Goal: Task Accomplishment & Management: Complete application form

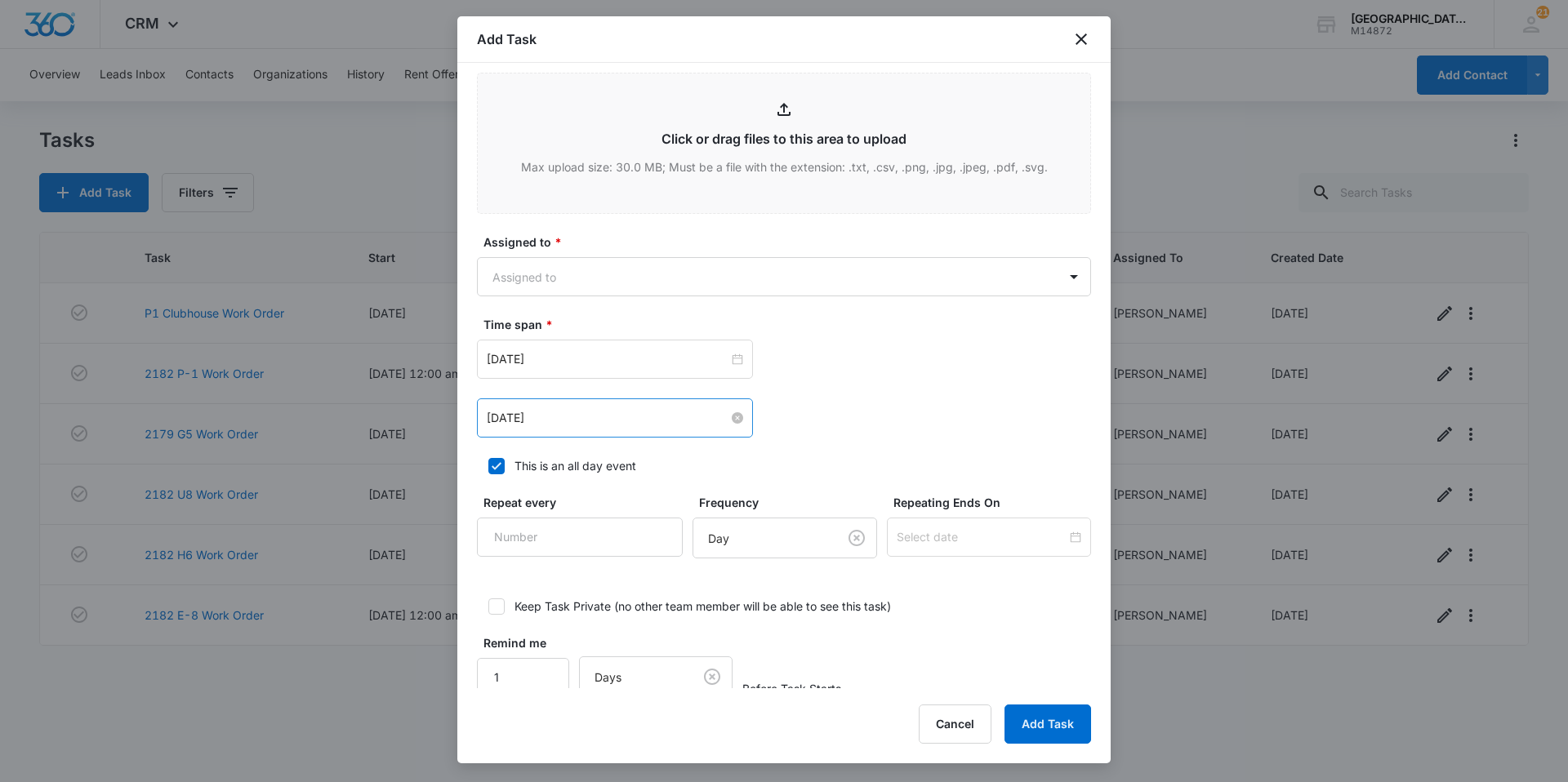
scroll to position [816, 0]
type textarea "Fridge drawers do not shut fully and are hitting each other."
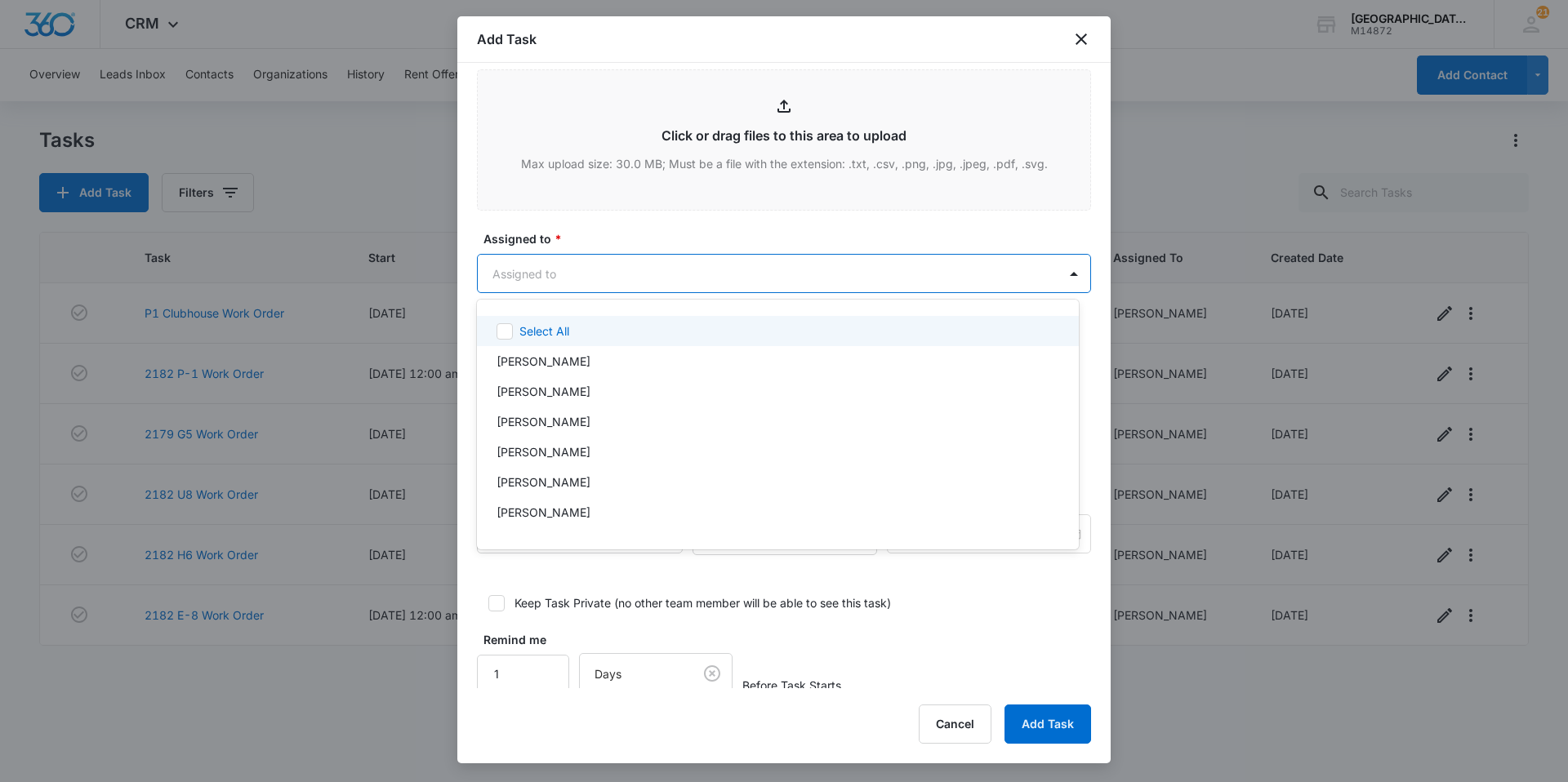
click at [607, 288] on body "CRM Apps Websites Forms CRM Email Social Content Ads Intelligence Files Brand S…" at bounding box center [784, 391] width 1568 height 782
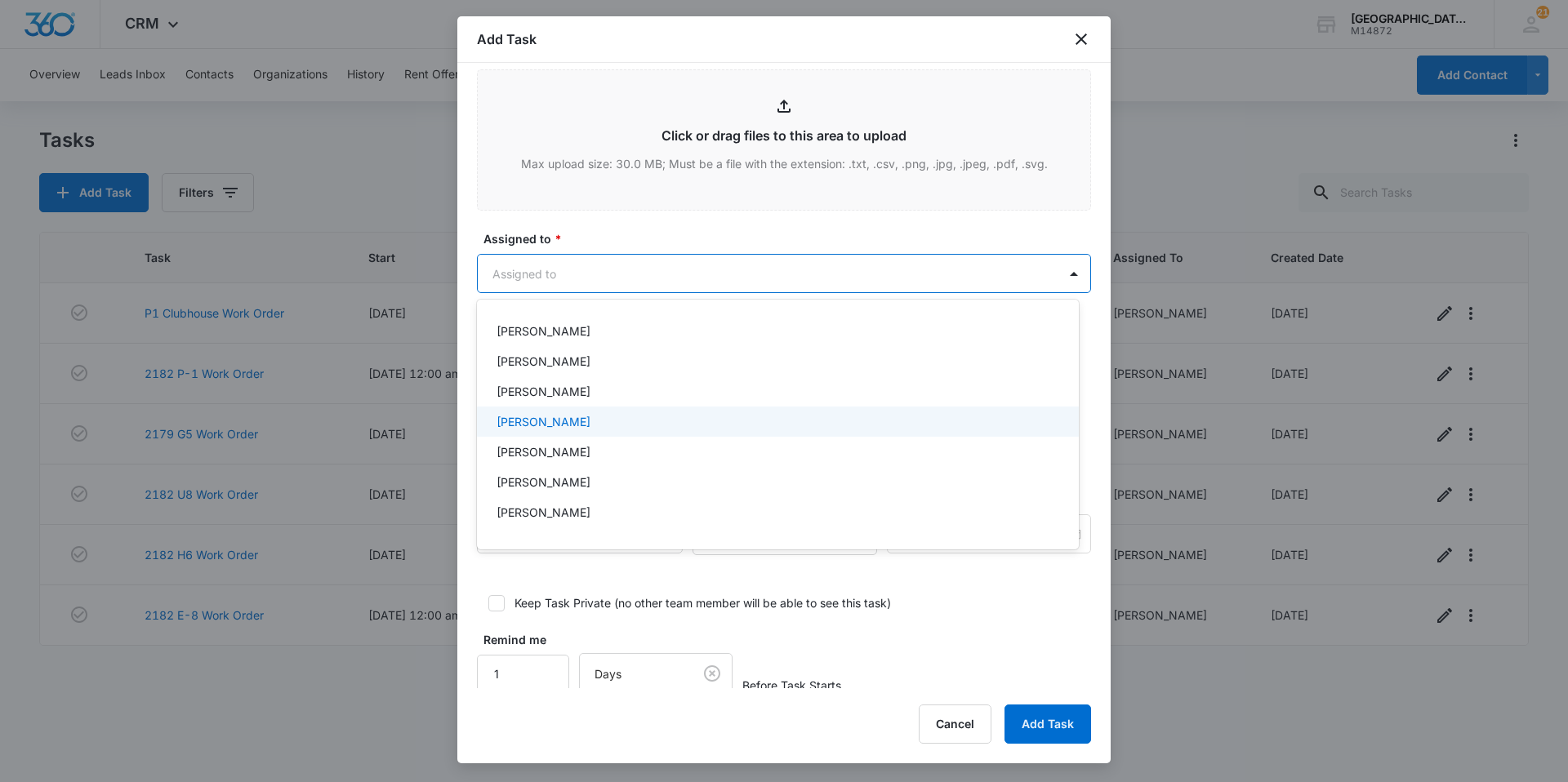
scroll to position [164, 0]
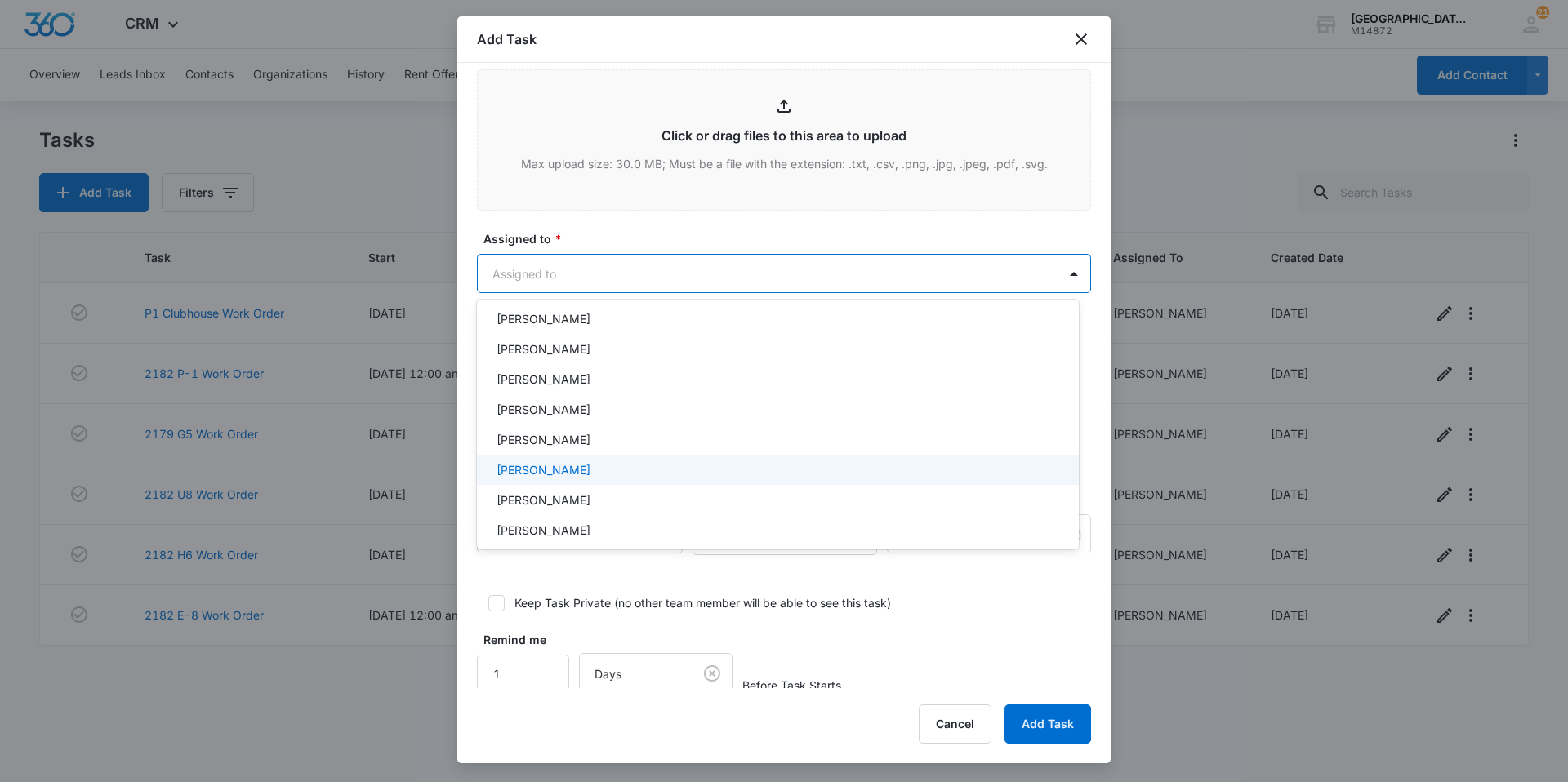
click at [580, 464] on p "[PERSON_NAME]" at bounding box center [543, 469] width 94 height 17
click at [679, 280] on div at bounding box center [784, 391] width 1568 height 782
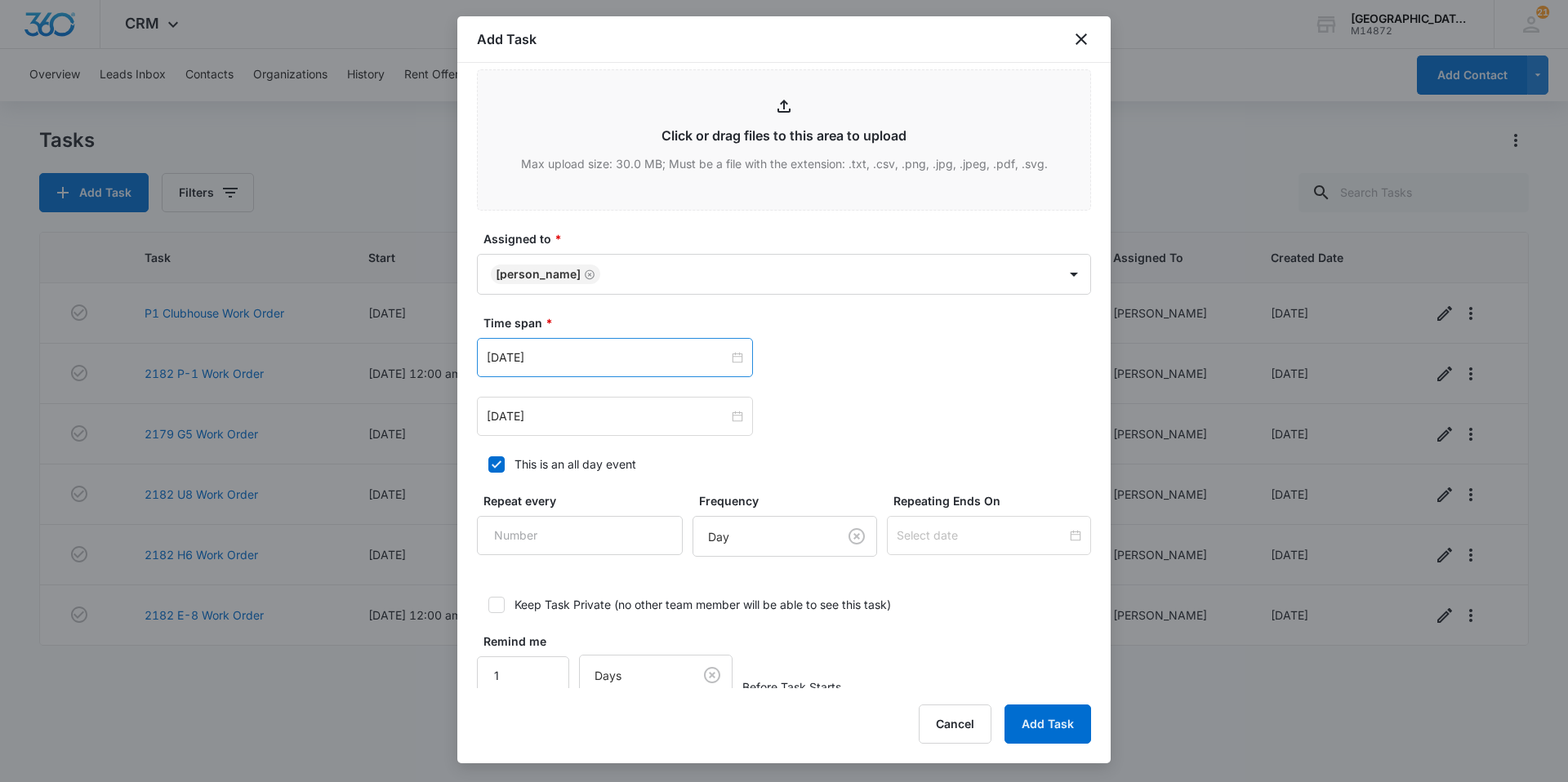
click at [577, 343] on div "[DATE]" at bounding box center [615, 357] width 276 height 39
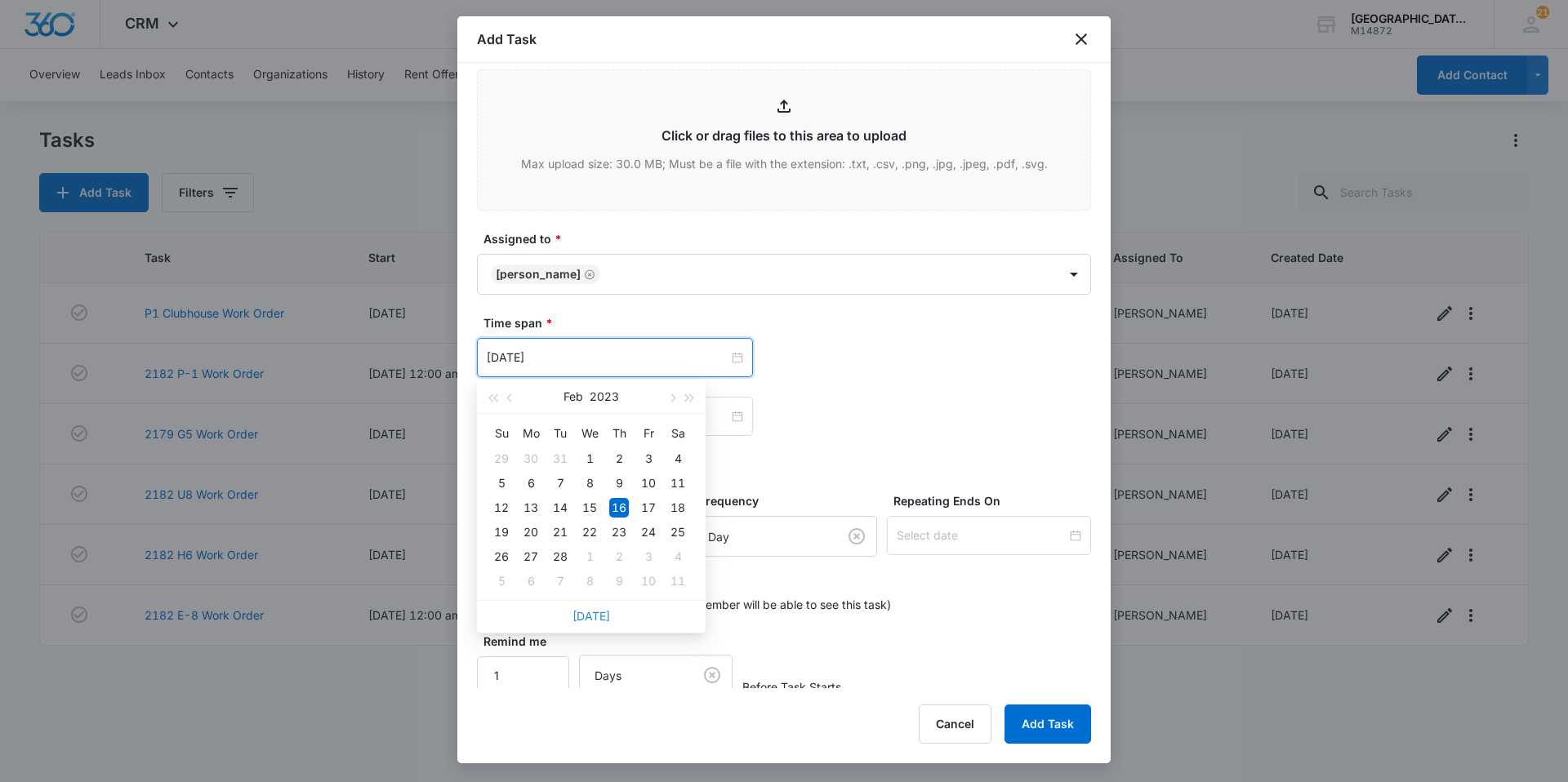
click at [605, 610] on div "[DATE]" at bounding box center [591, 616] width 228 height 33
click at [605, 610] on link "[DATE]" at bounding box center [591, 616] width 37 height 14
type input "[DATE]"
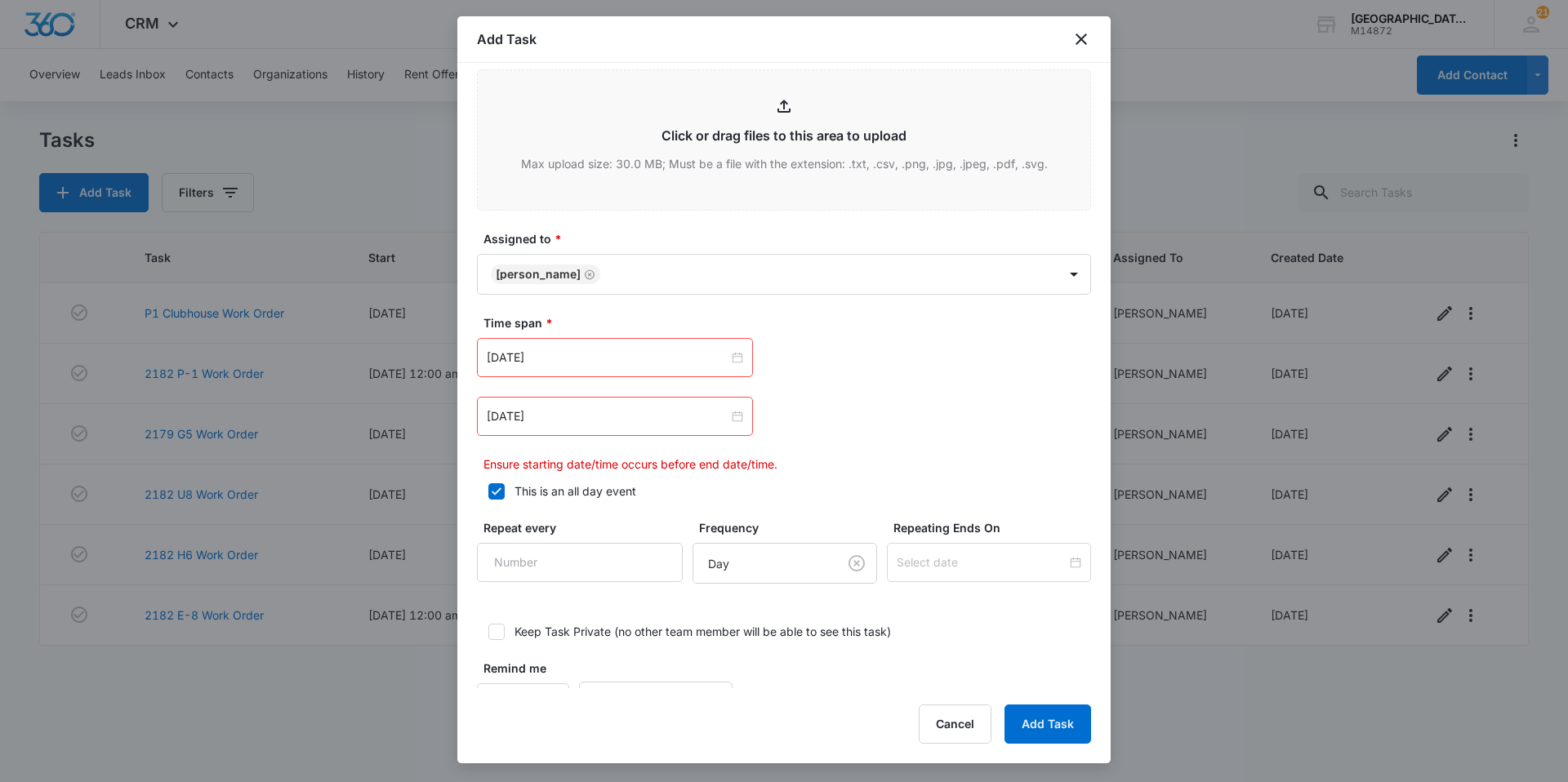
click at [593, 406] on div "[DATE]" at bounding box center [615, 416] width 276 height 39
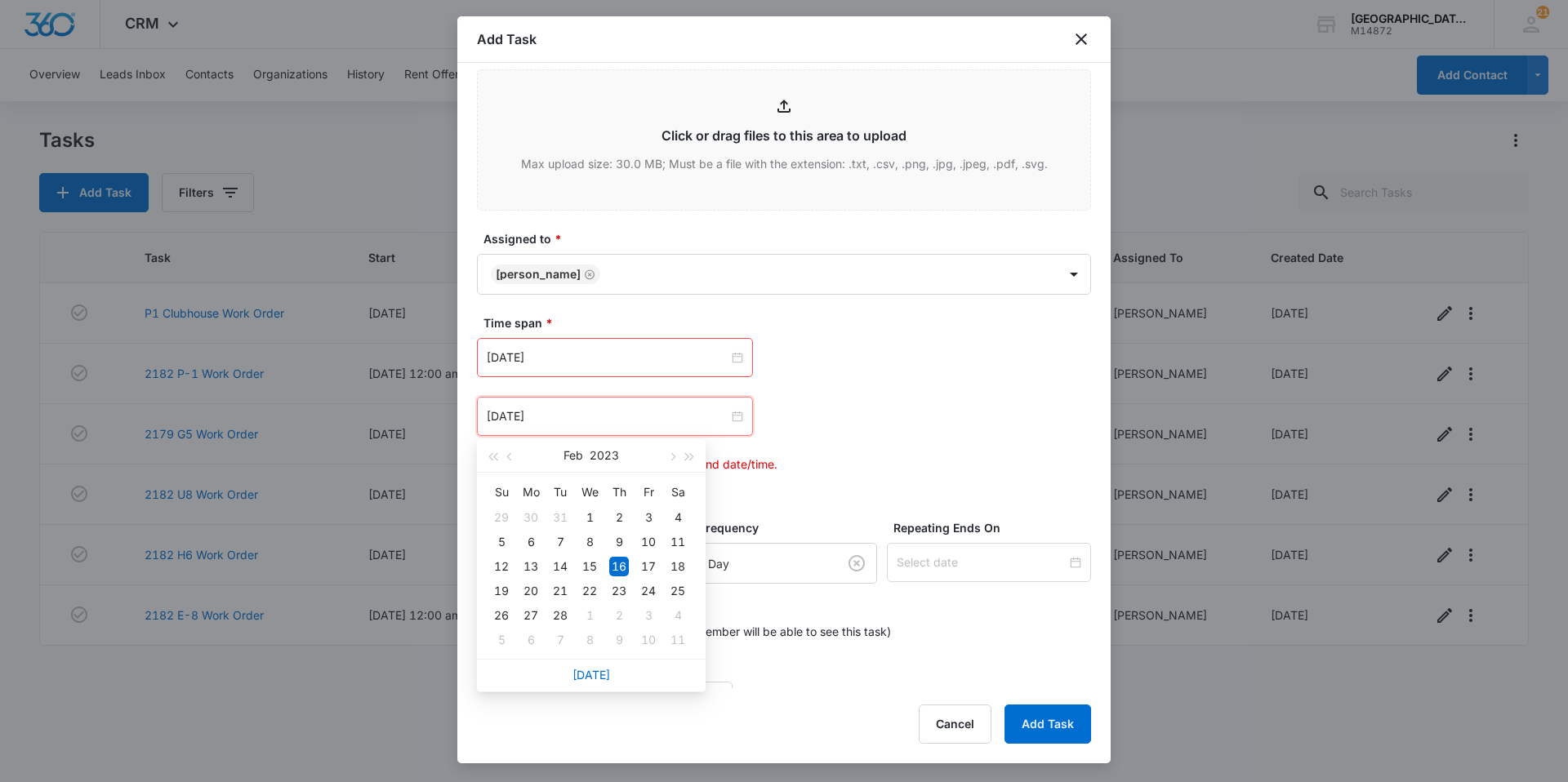
click at [586, 685] on div "[DATE]" at bounding box center [591, 675] width 228 height 33
click at [588, 678] on link "[DATE]" at bounding box center [591, 675] width 37 height 14
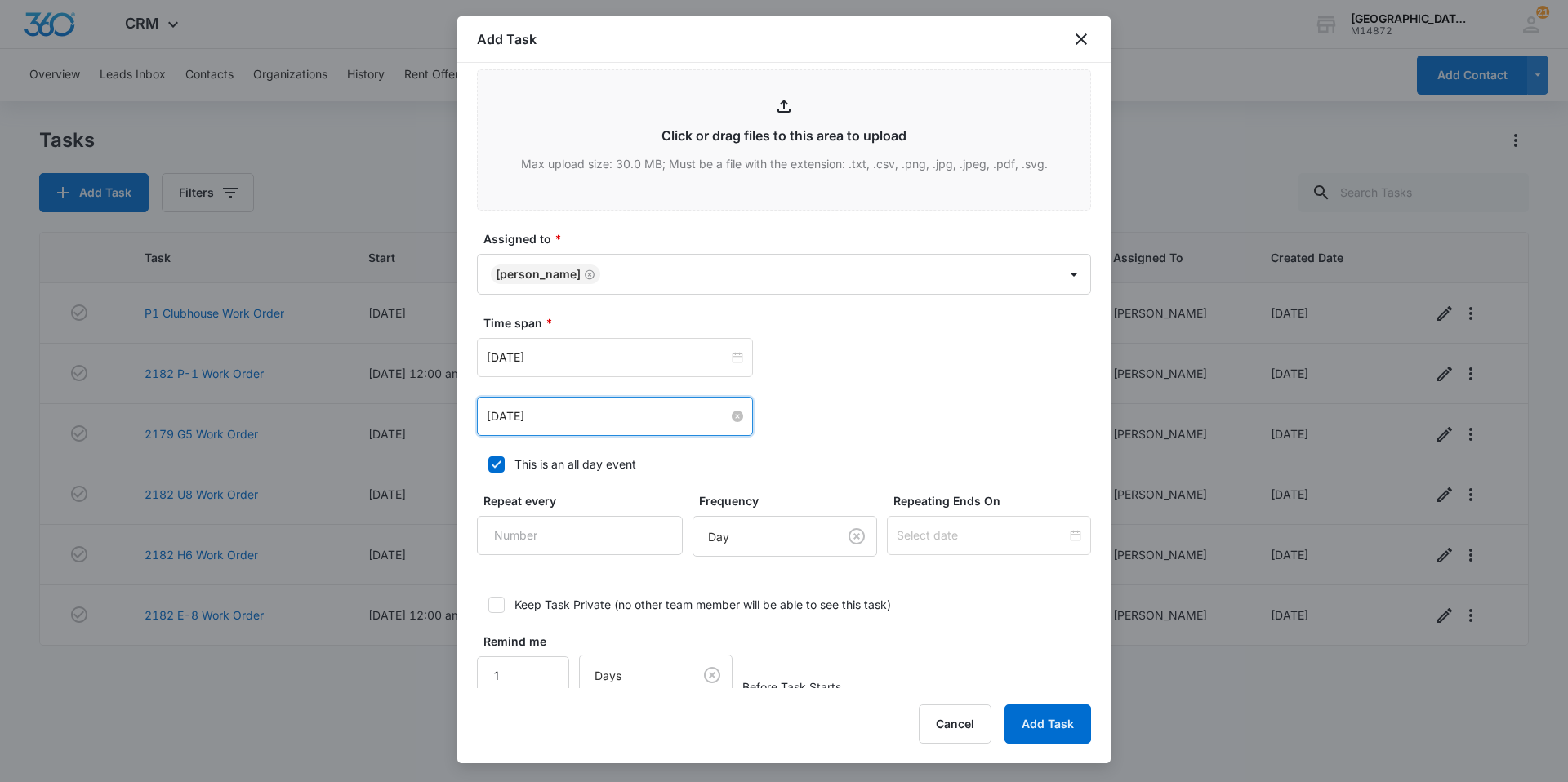
click at [578, 412] on input "[DATE]" at bounding box center [607, 416] width 242 height 18
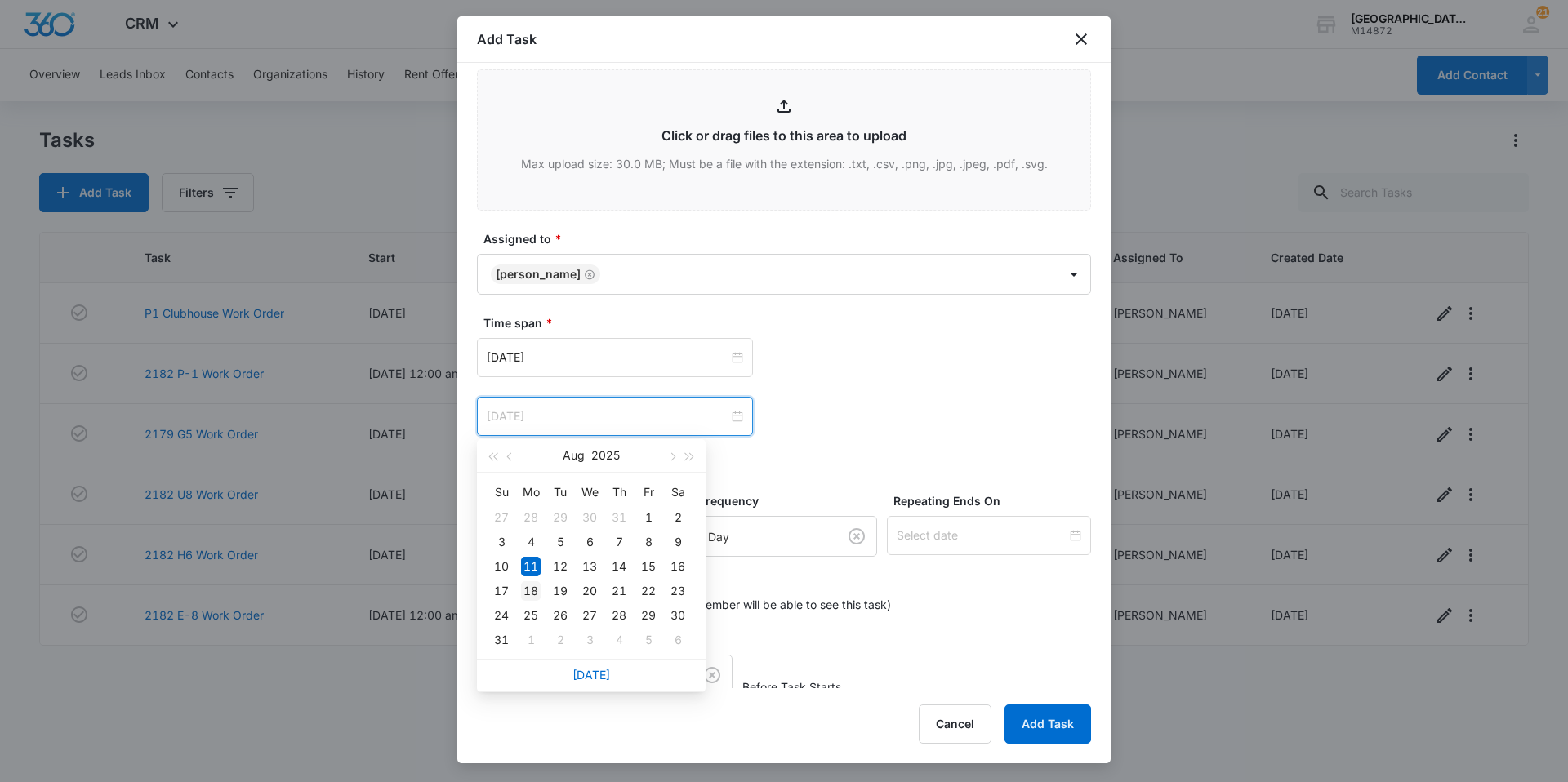
type input "[DATE]"
click at [533, 594] on div "18" at bounding box center [531, 591] width 19 height 19
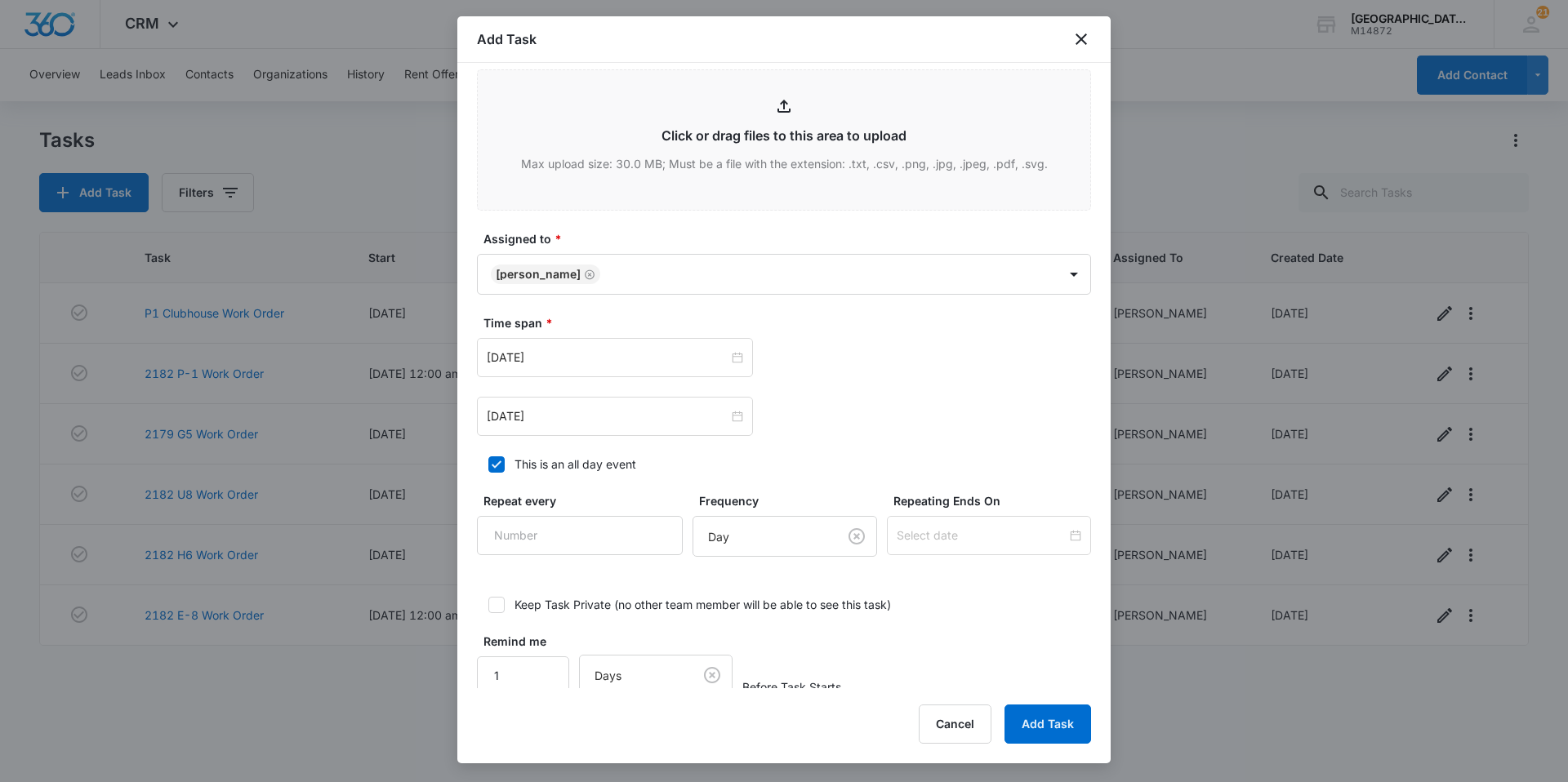
click at [840, 410] on div "Aug 18, 2025 Aug 2025 Su Mo Tu We Th Fr Sa 27 28 29 30 31 1 2 3 4 5 6 7 8 9 10 …" at bounding box center [784, 416] width 614 height 39
click at [1049, 697] on div "Add Task Select Template (Unit #) Work Order Create Task Templates in Settings …" at bounding box center [784, 389] width 653 height 747
click at [1046, 709] on button "Add Task" at bounding box center [1048, 724] width 87 height 39
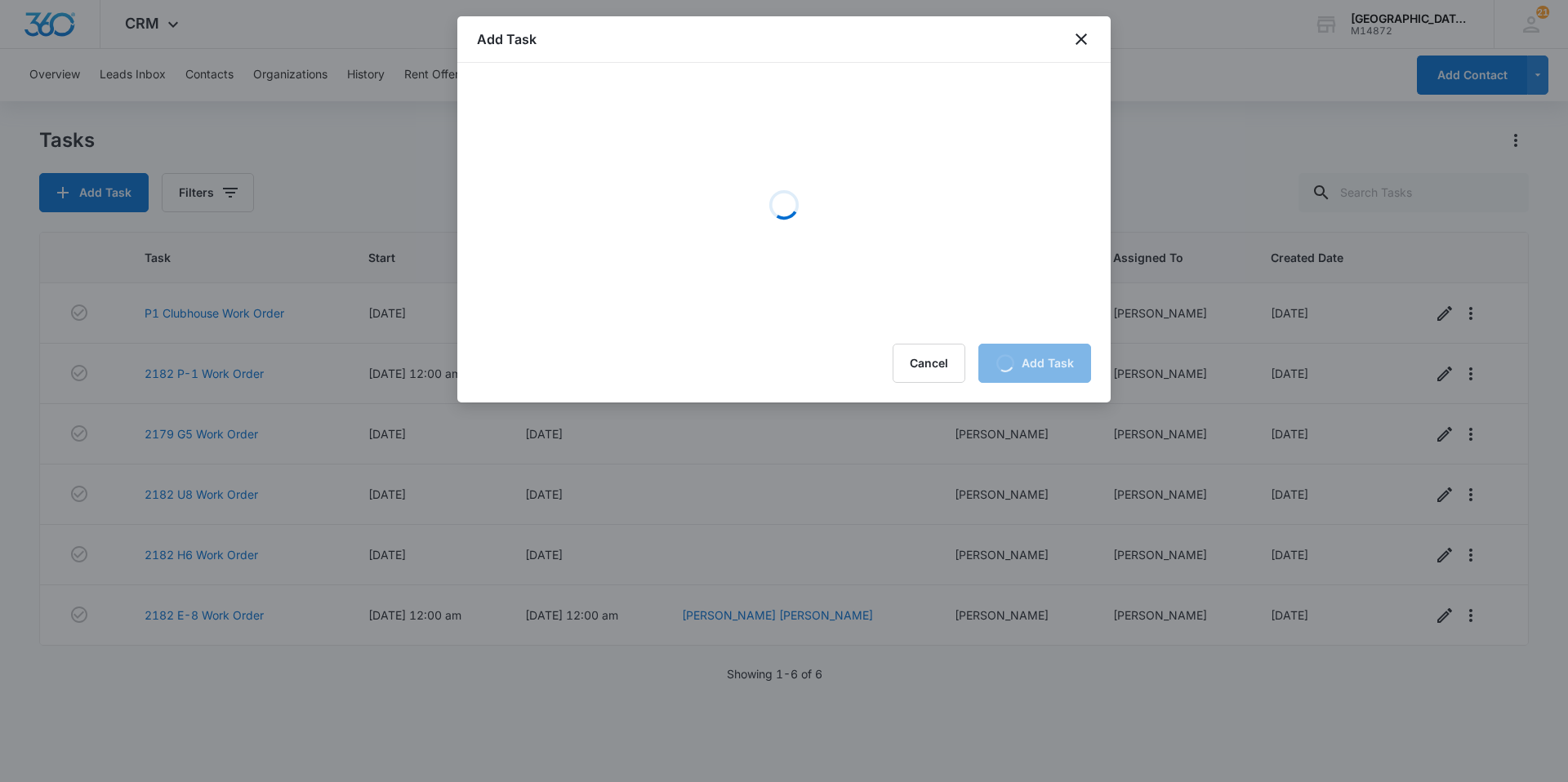
scroll to position [0, 0]
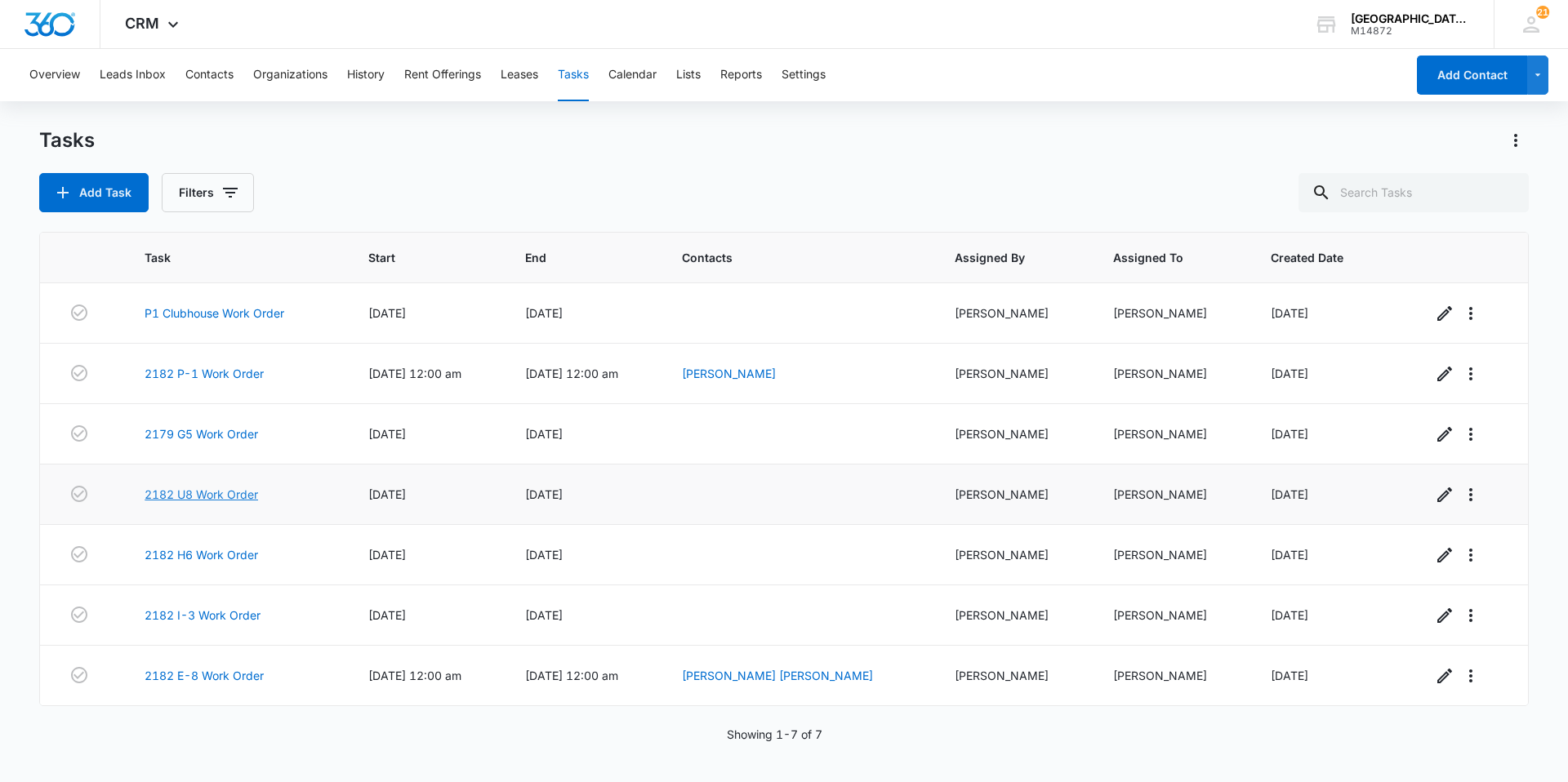
click at [183, 496] on link "2182 U8 Work Order" at bounding box center [201, 494] width 113 height 17
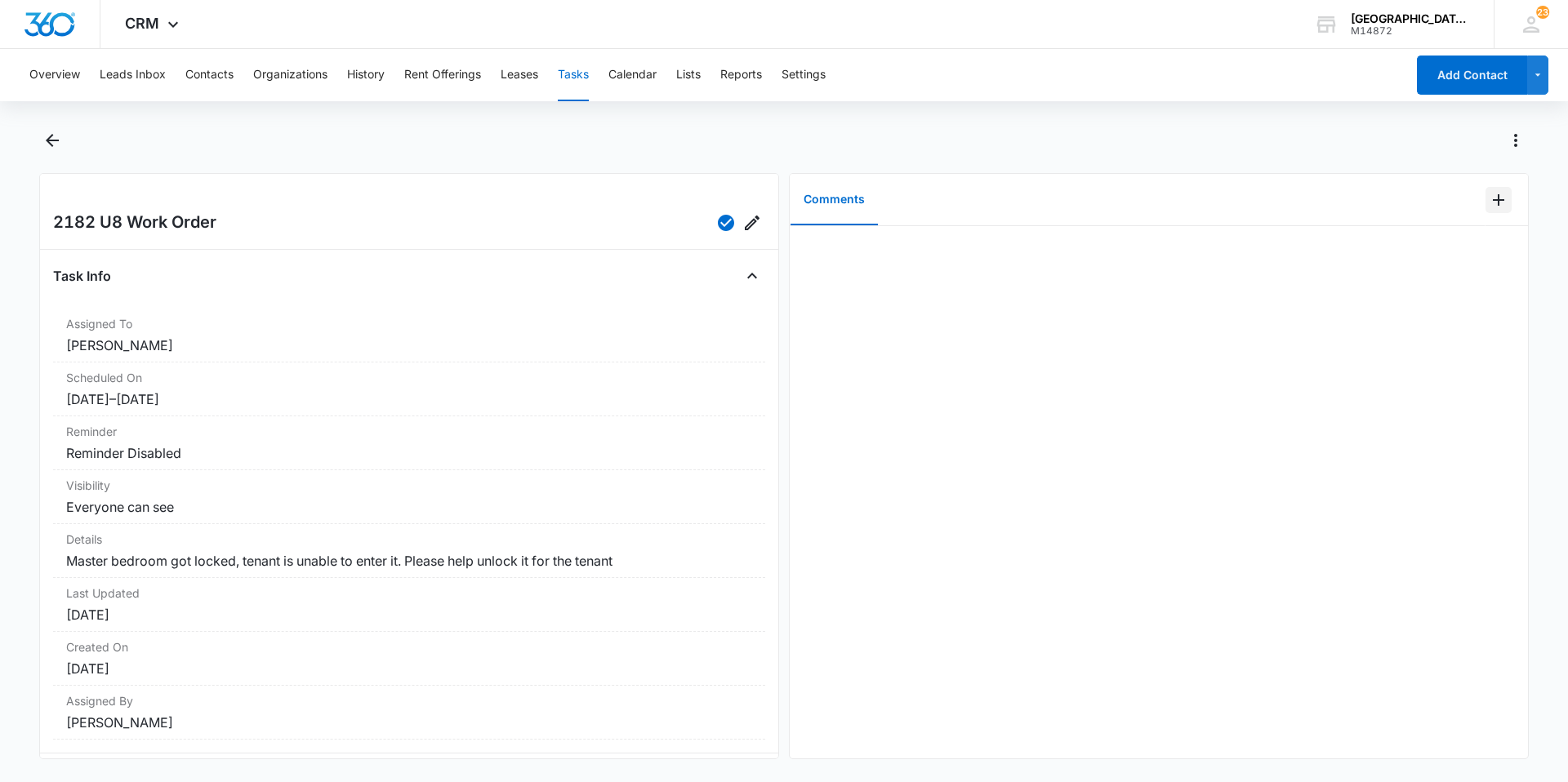
click at [1485, 197] on button "Add Comment" at bounding box center [1498, 200] width 27 height 27
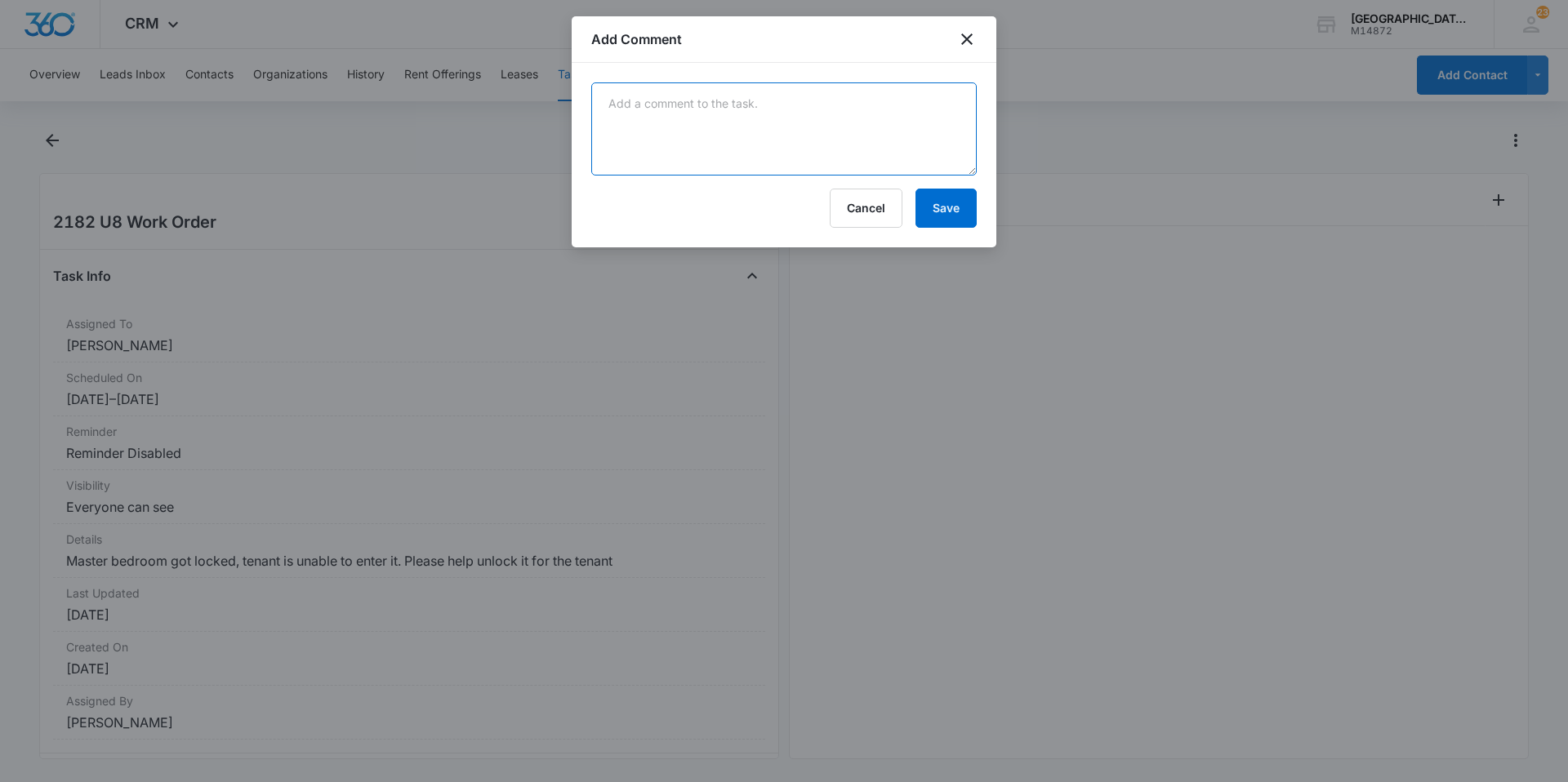
click at [888, 108] on textarea at bounding box center [784, 128] width 386 height 93
type textarea "Aldahir unlocked bedroom door."
click at [921, 212] on button "Save" at bounding box center [945, 208] width 61 height 39
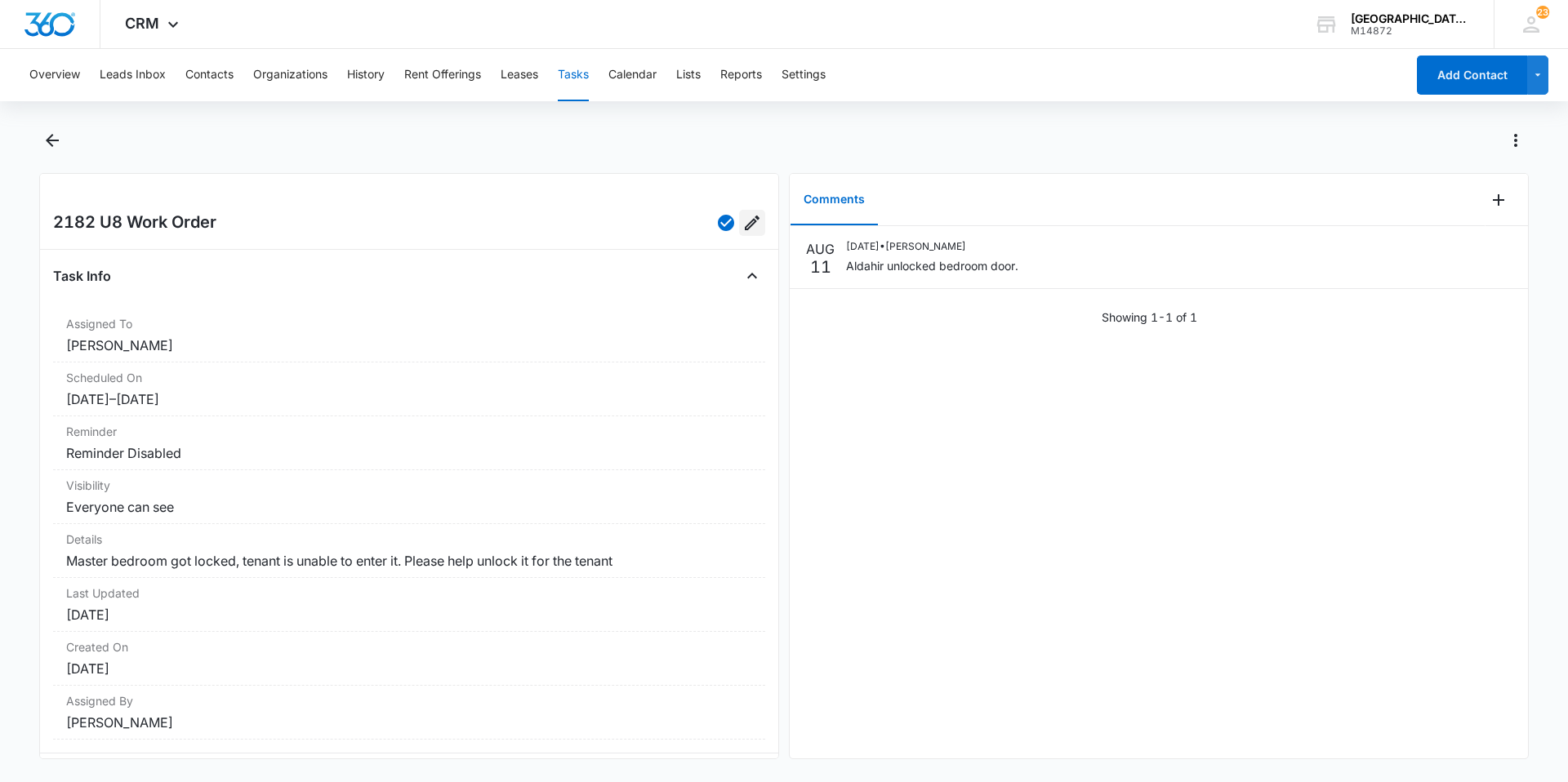
click at [745, 226] on icon "Edit" at bounding box center [752, 223] width 19 height 19
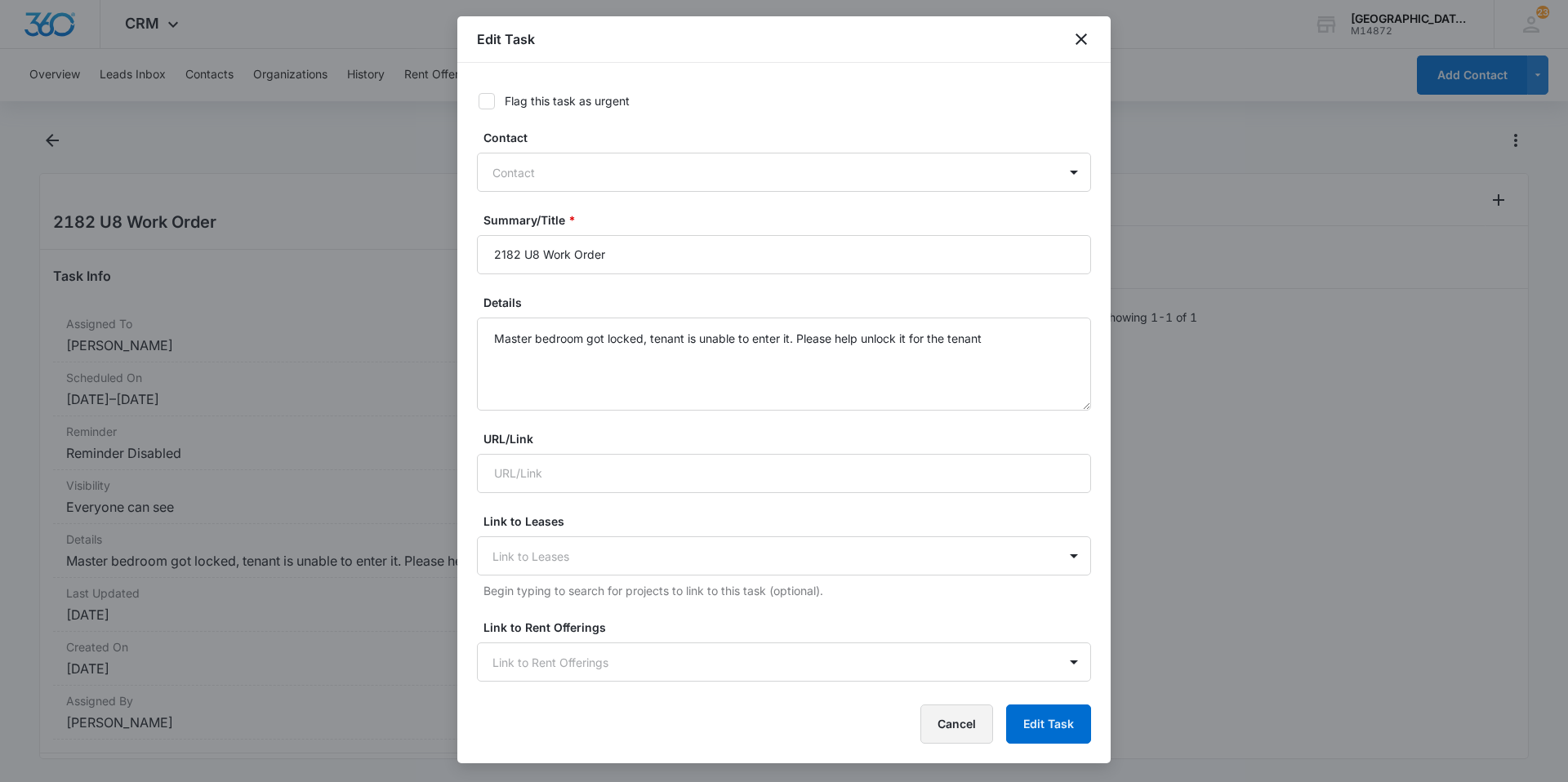
click at [934, 722] on button "Cancel" at bounding box center [957, 724] width 73 height 39
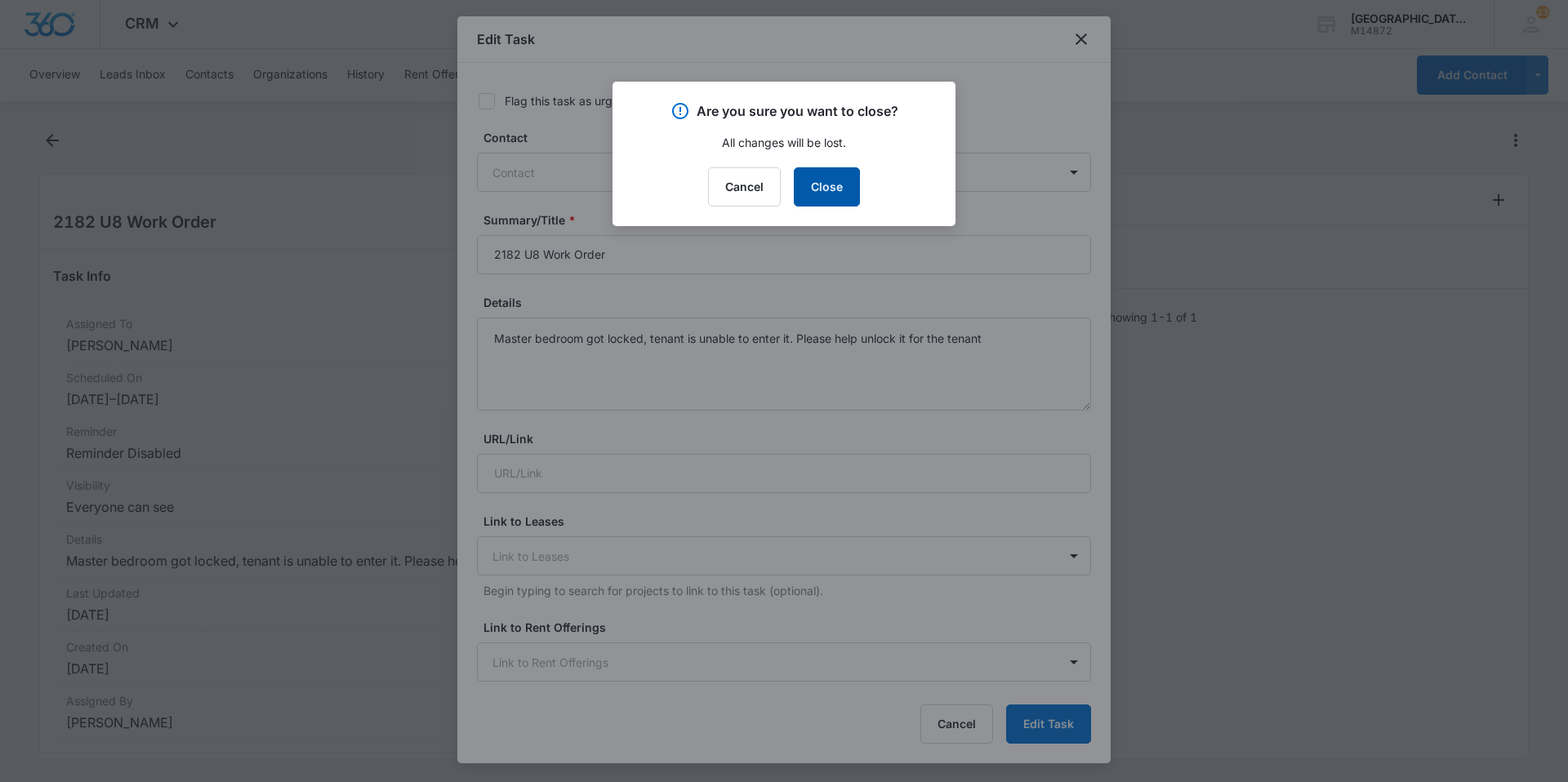
click at [833, 199] on button "Close" at bounding box center [826, 187] width 66 height 39
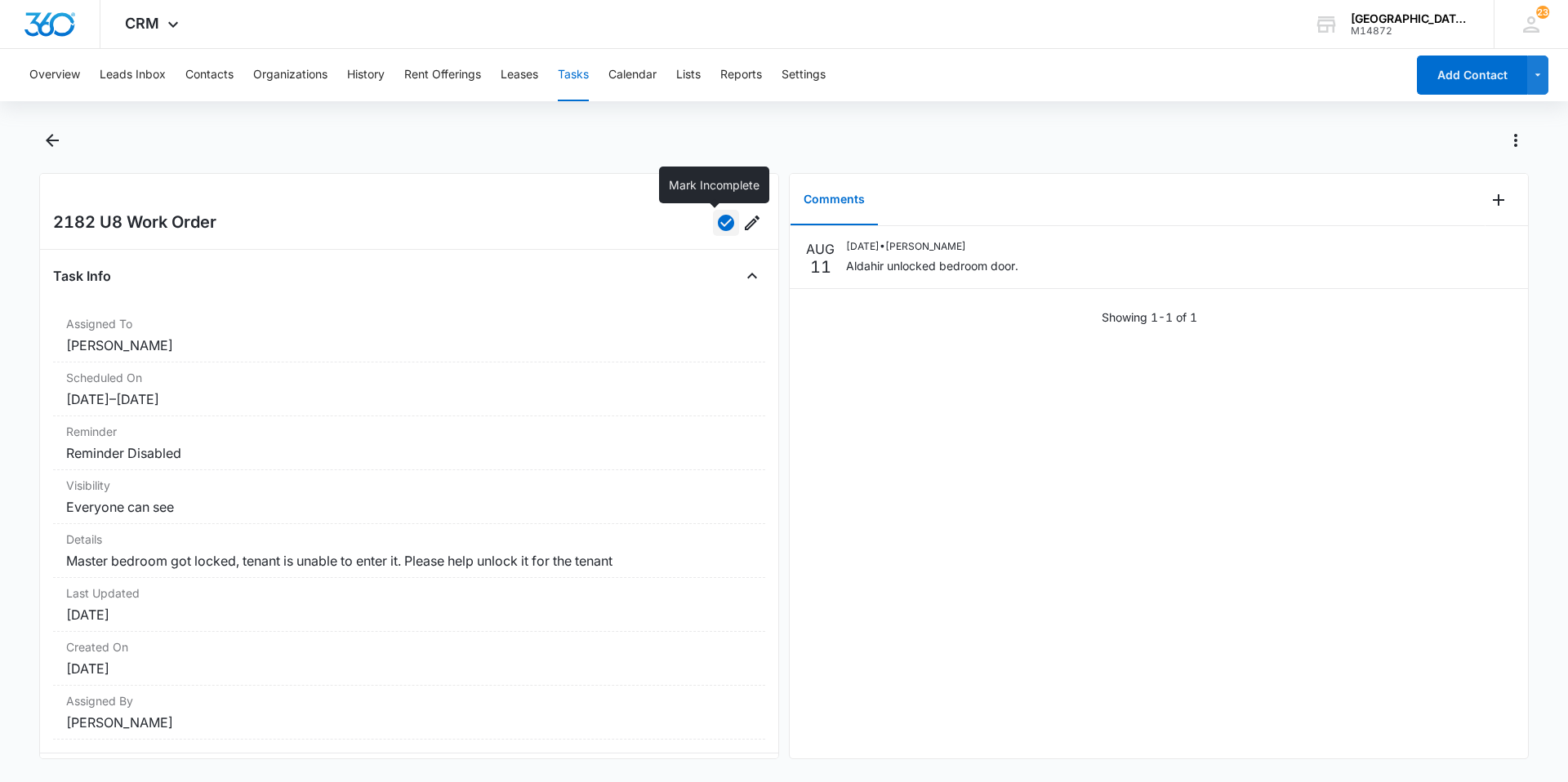
click at [718, 219] on icon "button" at bounding box center [726, 223] width 16 height 16
click at [716, 219] on icon "button" at bounding box center [726, 223] width 19 height 19
click at [58, 122] on div "Overview Leads Inbox Contacts Organizations History Rent Offerings Leases Tasks…" at bounding box center [784, 413] width 1568 height 730
click at [54, 135] on icon "Back" at bounding box center [52, 141] width 19 height 19
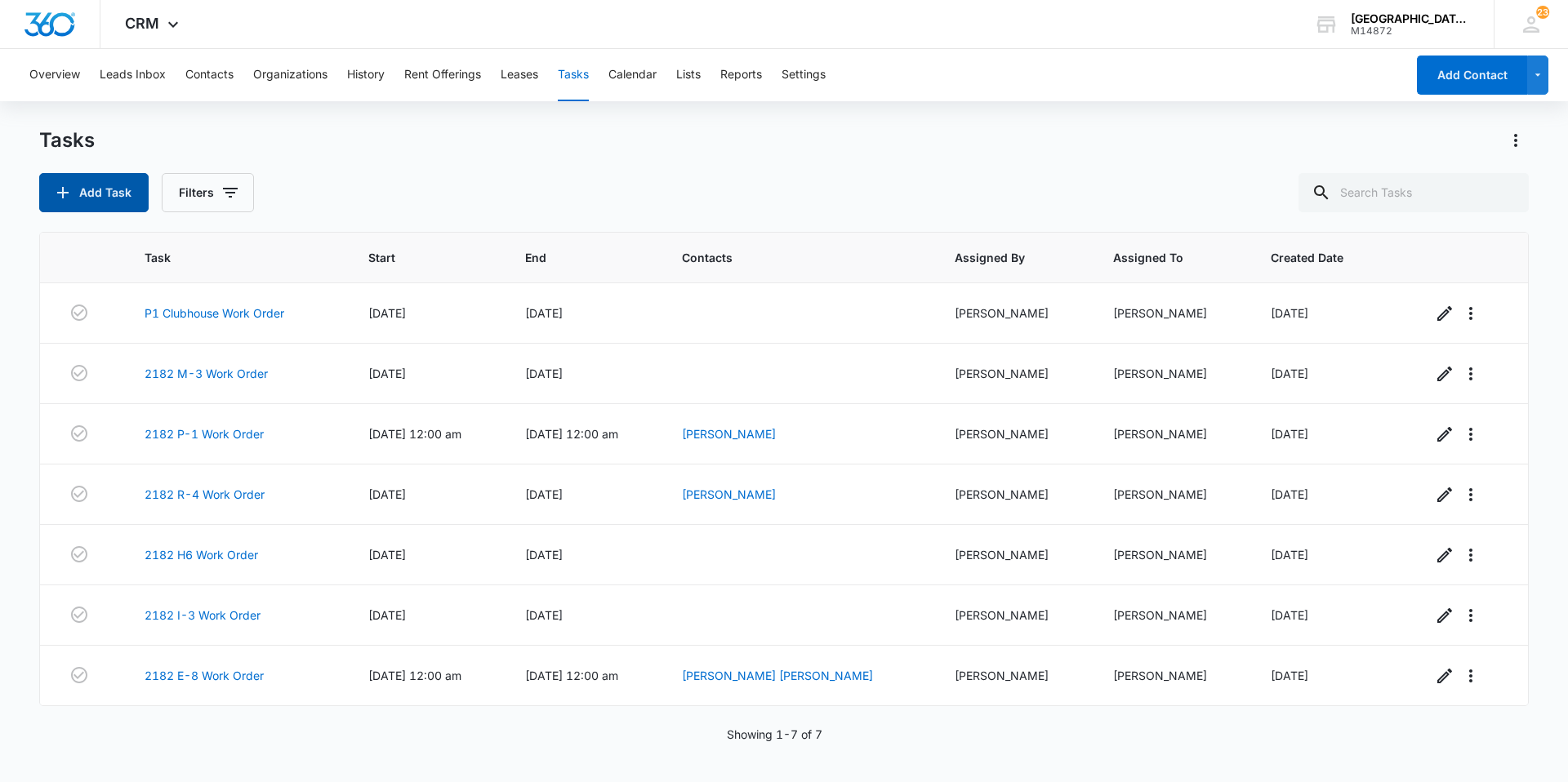
click at [130, 191] on button "Add Task" at bounding box center [94, 193] width 110 height 39
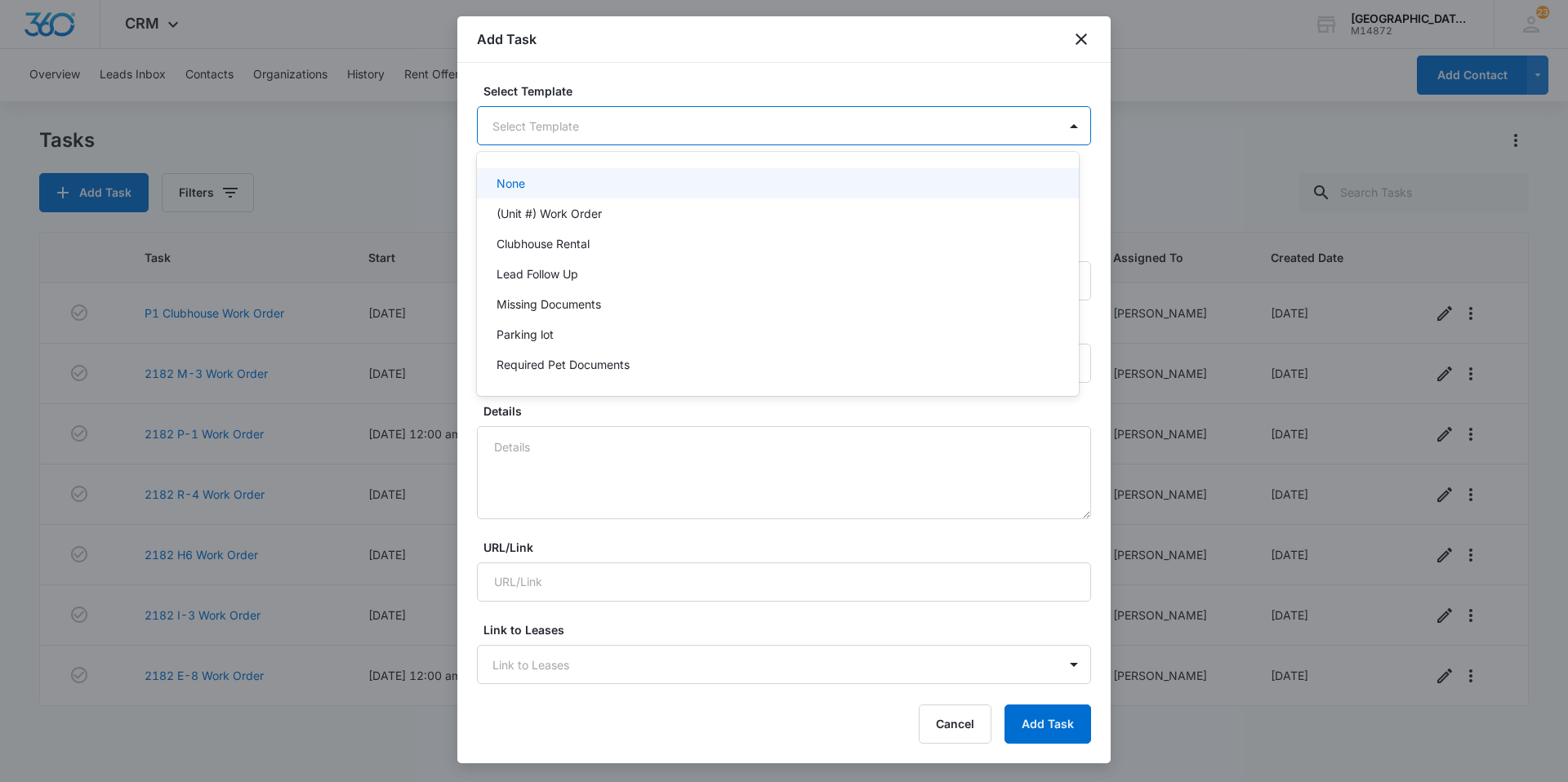
click at [701, 117] on body "CRM Apps Websites Forms CRM Email Social Content Ads Intelligence Files Brand S…" at bounding box center [784, 391] width 1568 height 782
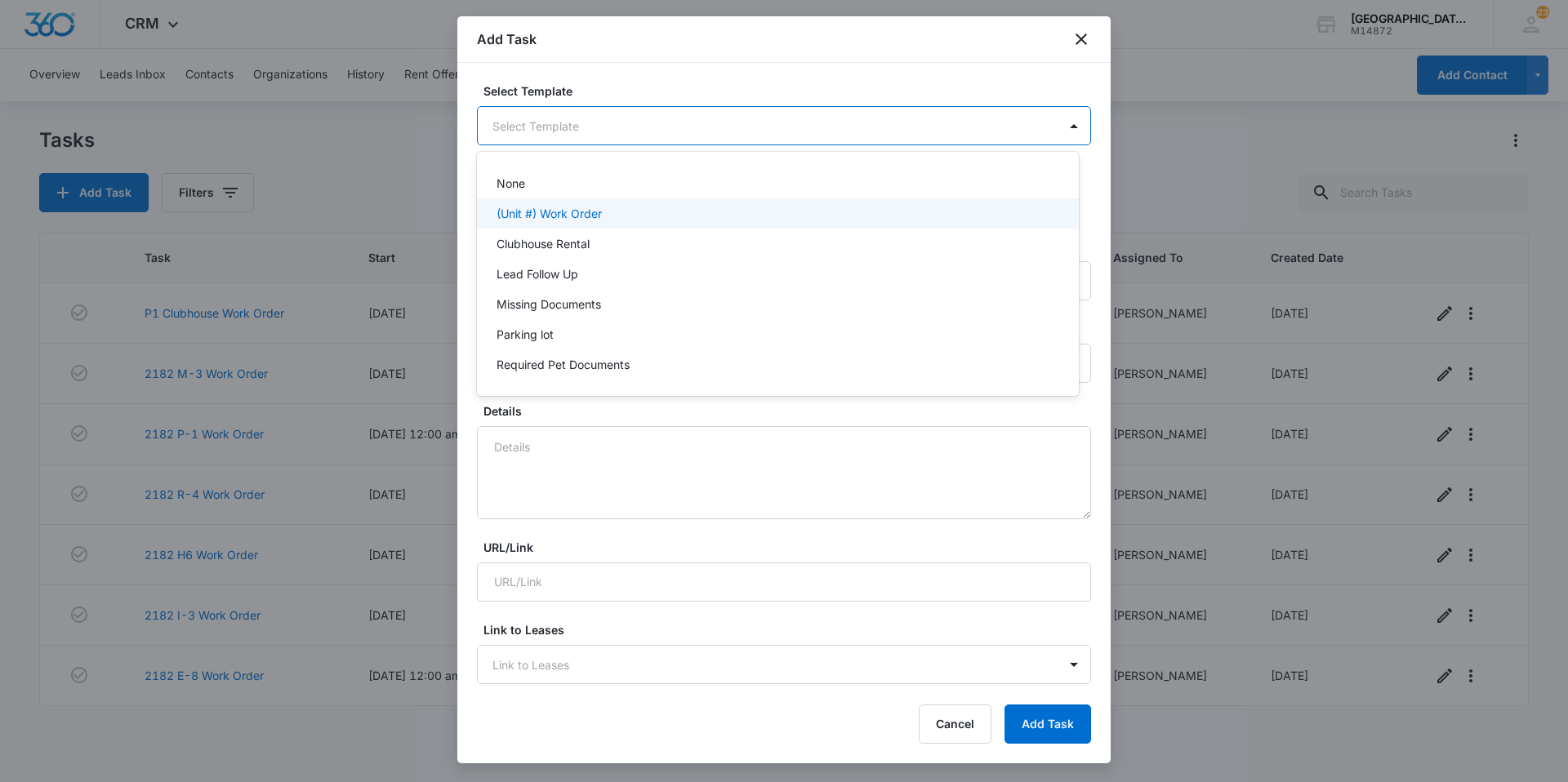
click at [582, 224] on div "(Unit #) Work Order" at bounding box center [778, 213] width 602 height 30
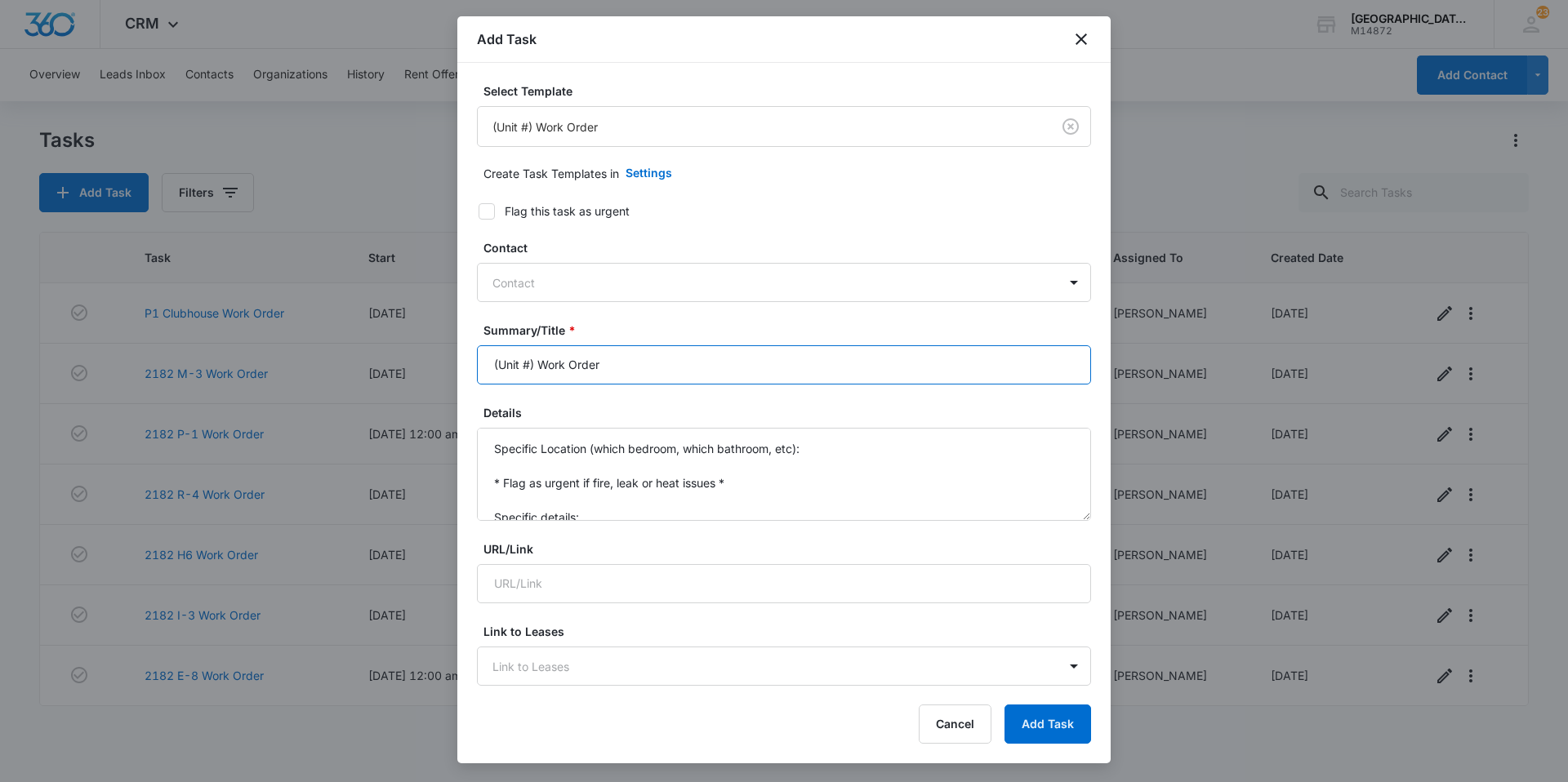
drag, startPoint x: 534, startPoint y: 365, endPoint x: 9, endPoint y: 320, distance: 526.9
click at [9, 320] on body "CRM Apps Websites Forms CRM Email Social Content Ads Intelligence Files Brand S…" at bounding box center [784, 391] width 1568 height 782
type input "2182 E-7 Work Order"
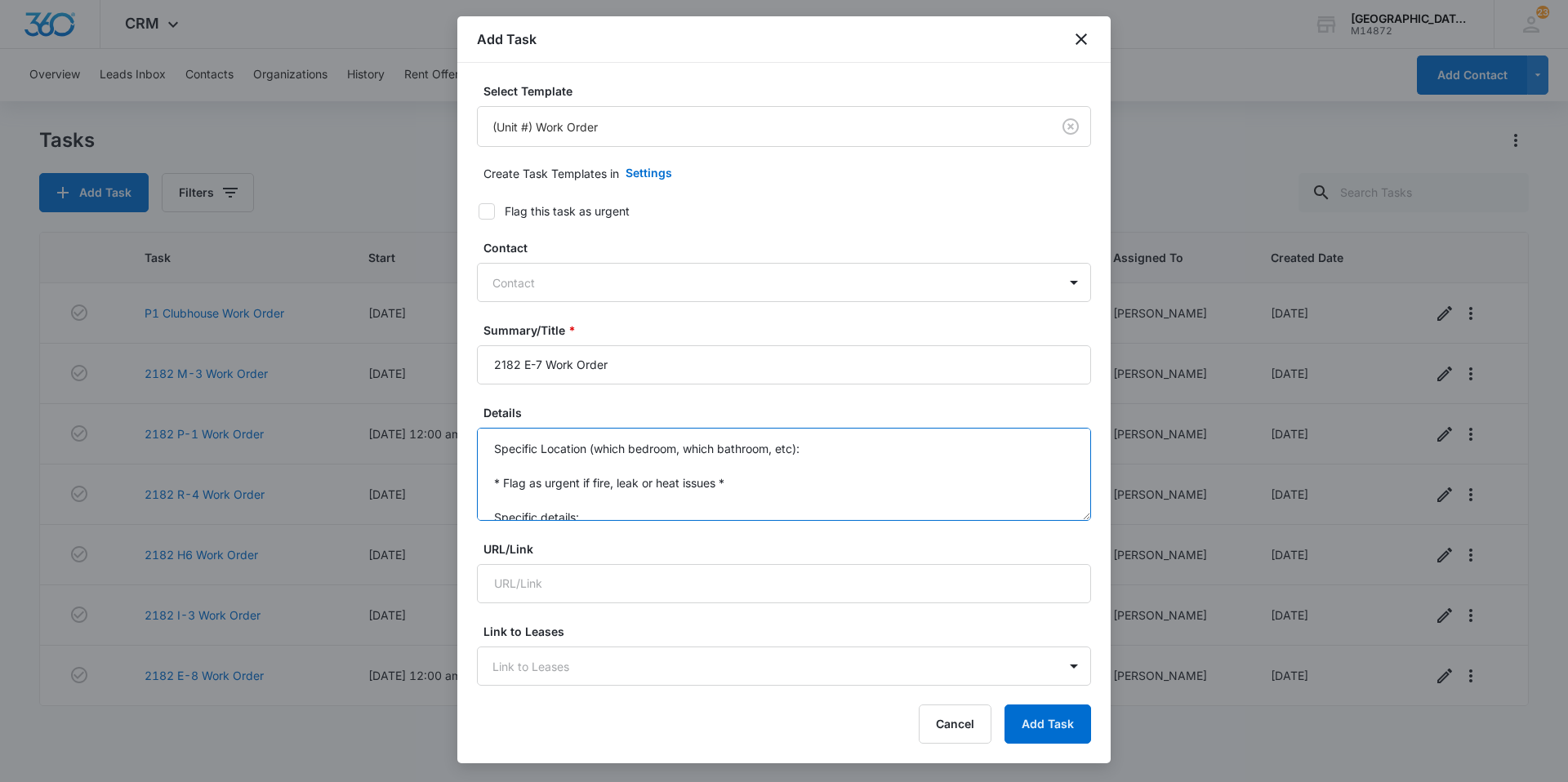
scroll to position [34, 0]
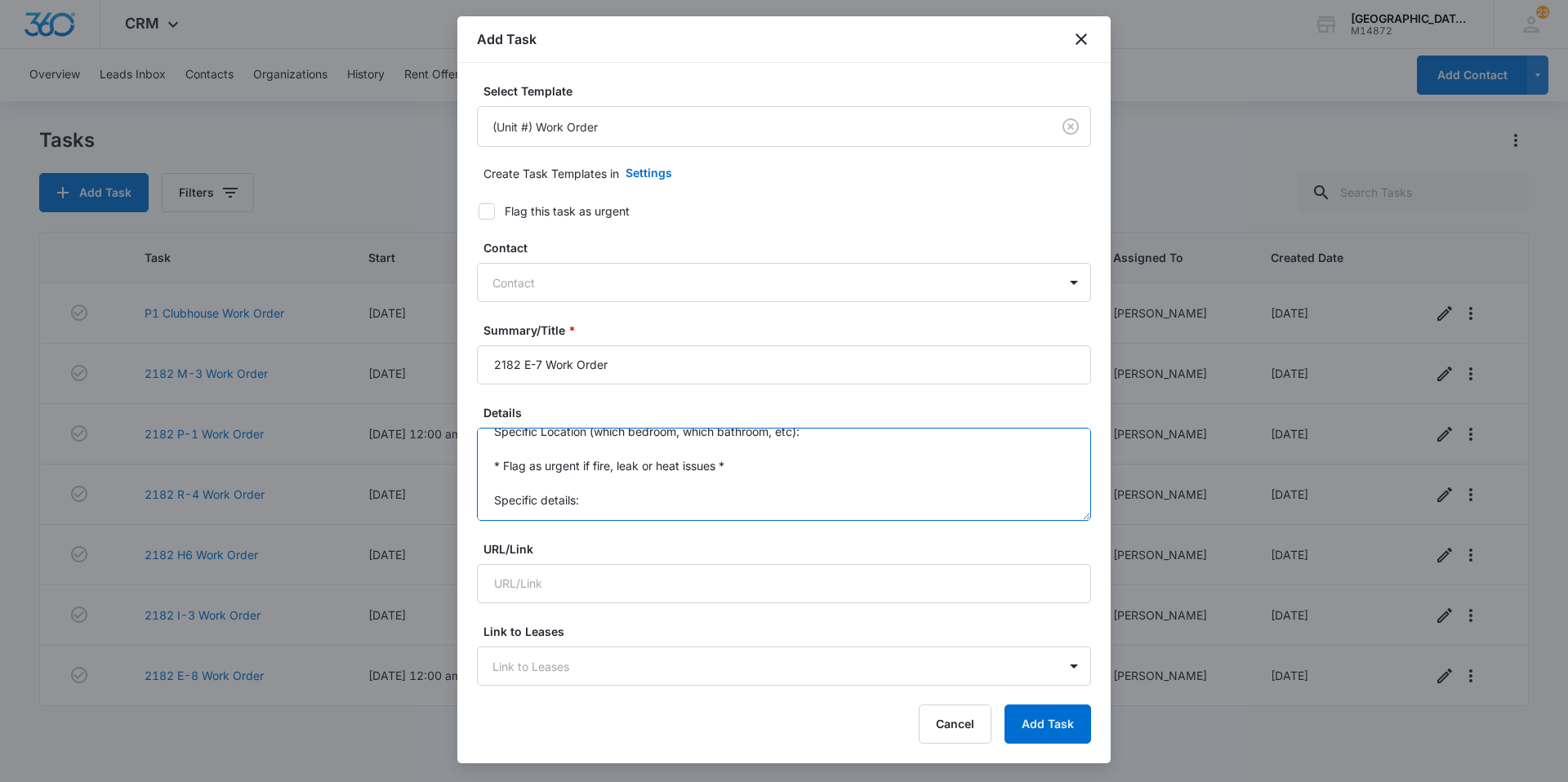
drag, startPoint x: 496, startPoint y: 450, endPoint x: 765, endPoint y: 551, distance: 287.3
click at [765, 551] on form "Select Template (Unit #) Work Order Create Task Templates in Settings Flag this…" at bounding box center [784, 796] width 614 height 1428
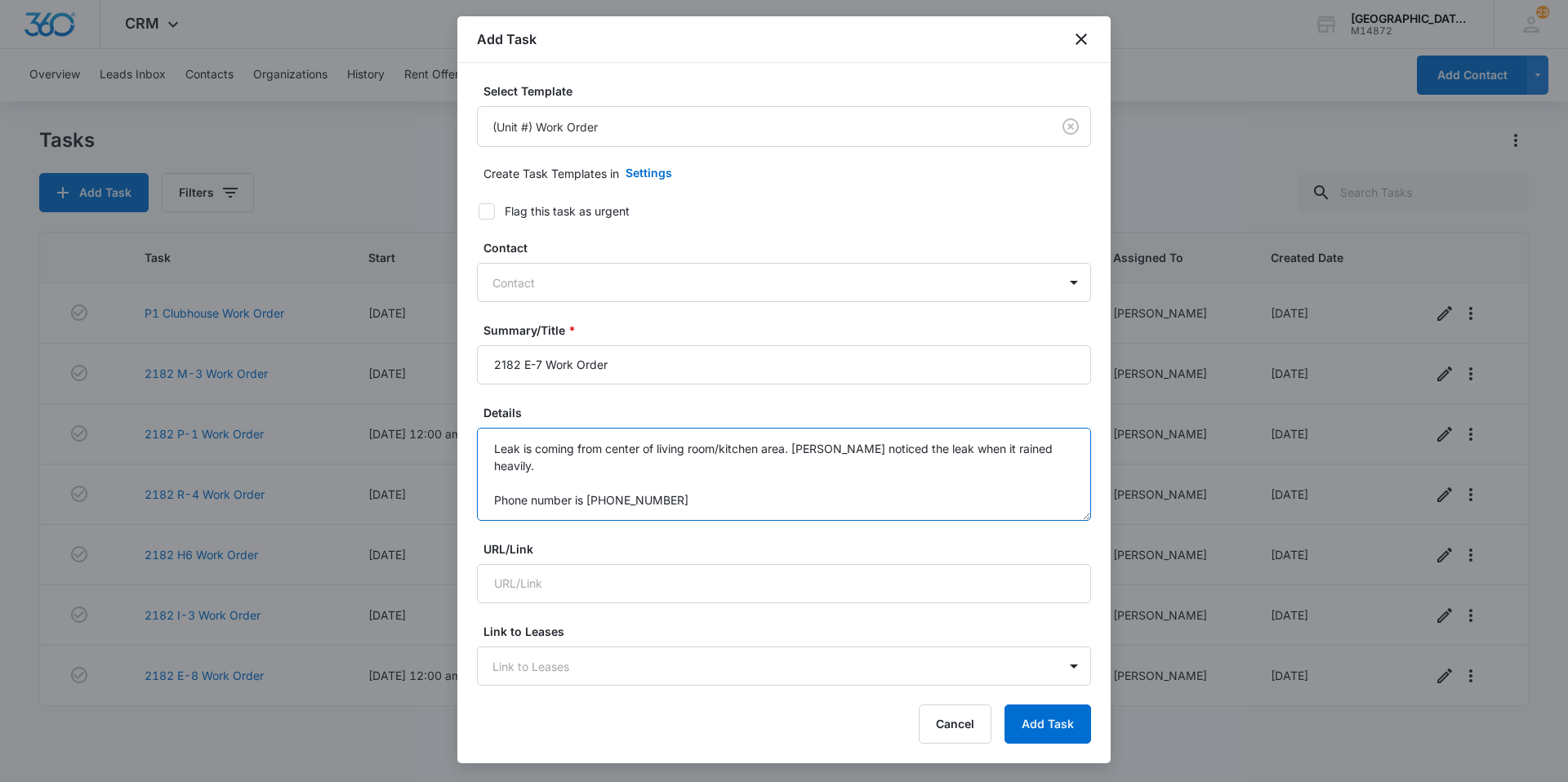
type textarea "Leak is coming from center of living room/kitchen area. [PERSON_NAME] noticed t…"
click at [784, 203] on label "Flag this task as urgent" at bounding box center [774, 211] width 614 height 17
click at [479, 206] on input "Flag this task as urgent" at bounding box center [473, 211] width 12 height 12
checkbox input "true"
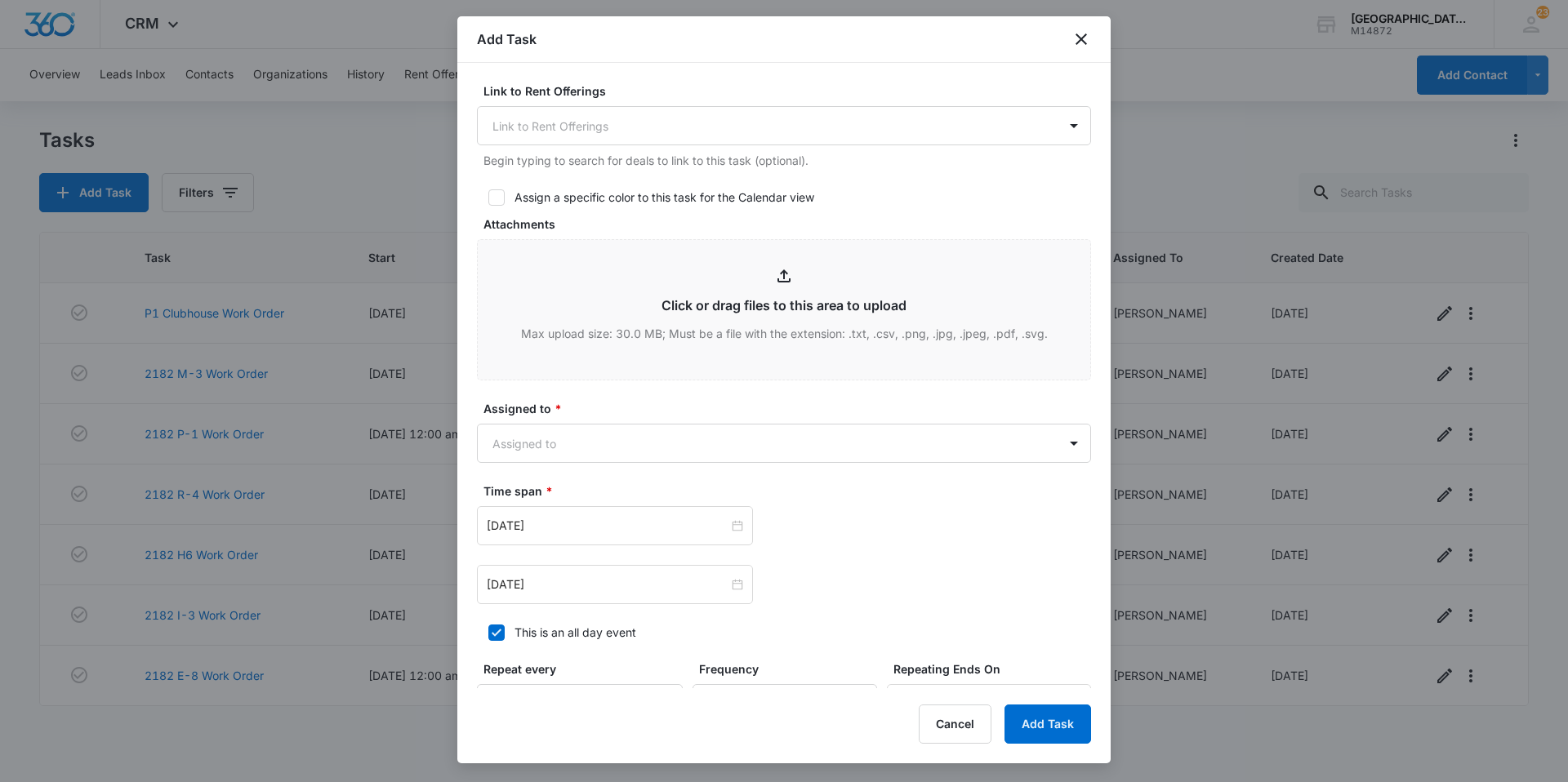
scroll to position [653, 0]
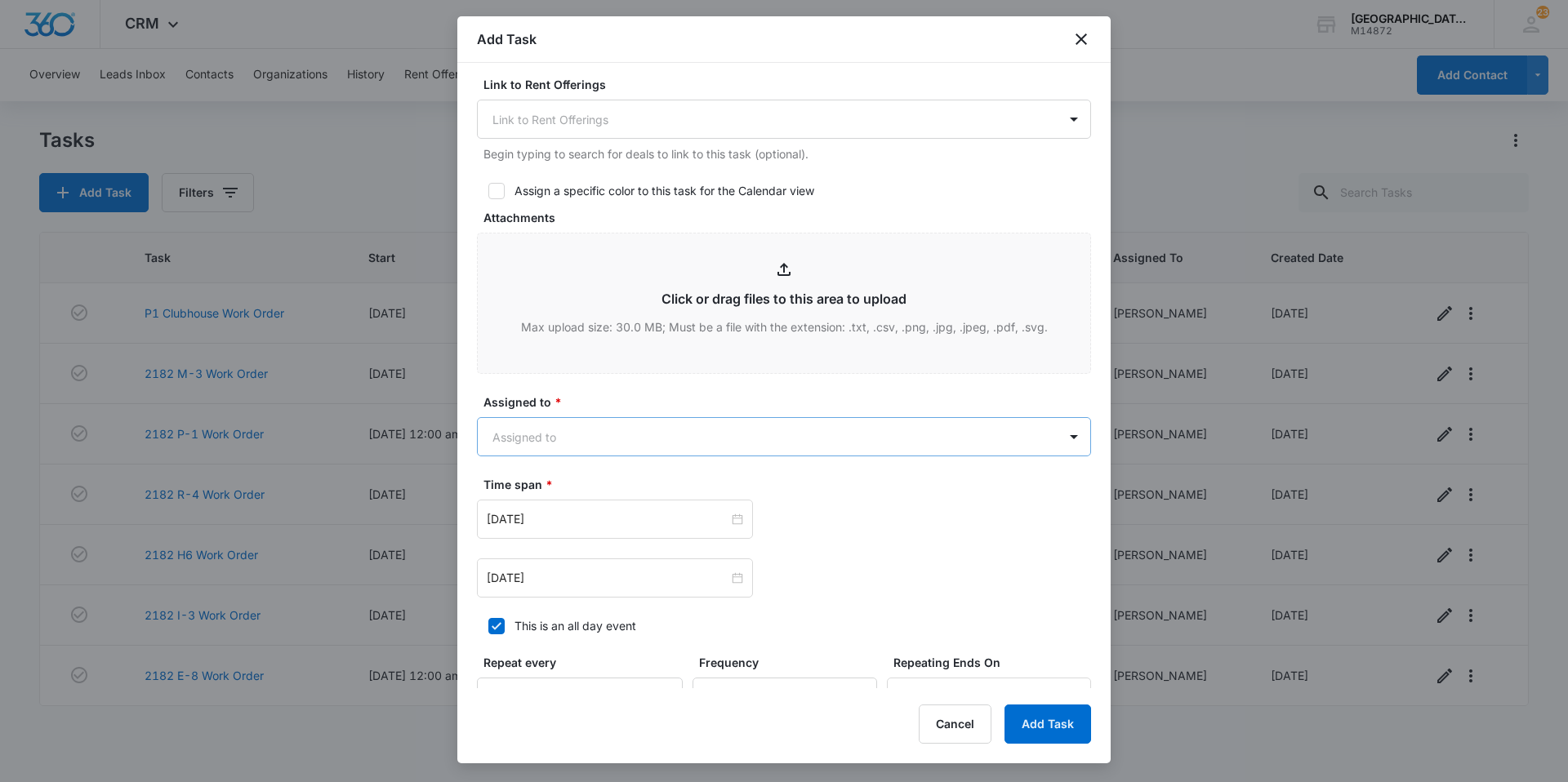
click at [761, 431] on body "CRM Apps Websites Forms CRM Email Social Content Ads Intelligence Files Brand S…" at bounding box center [784, 391] width 1568 height 782
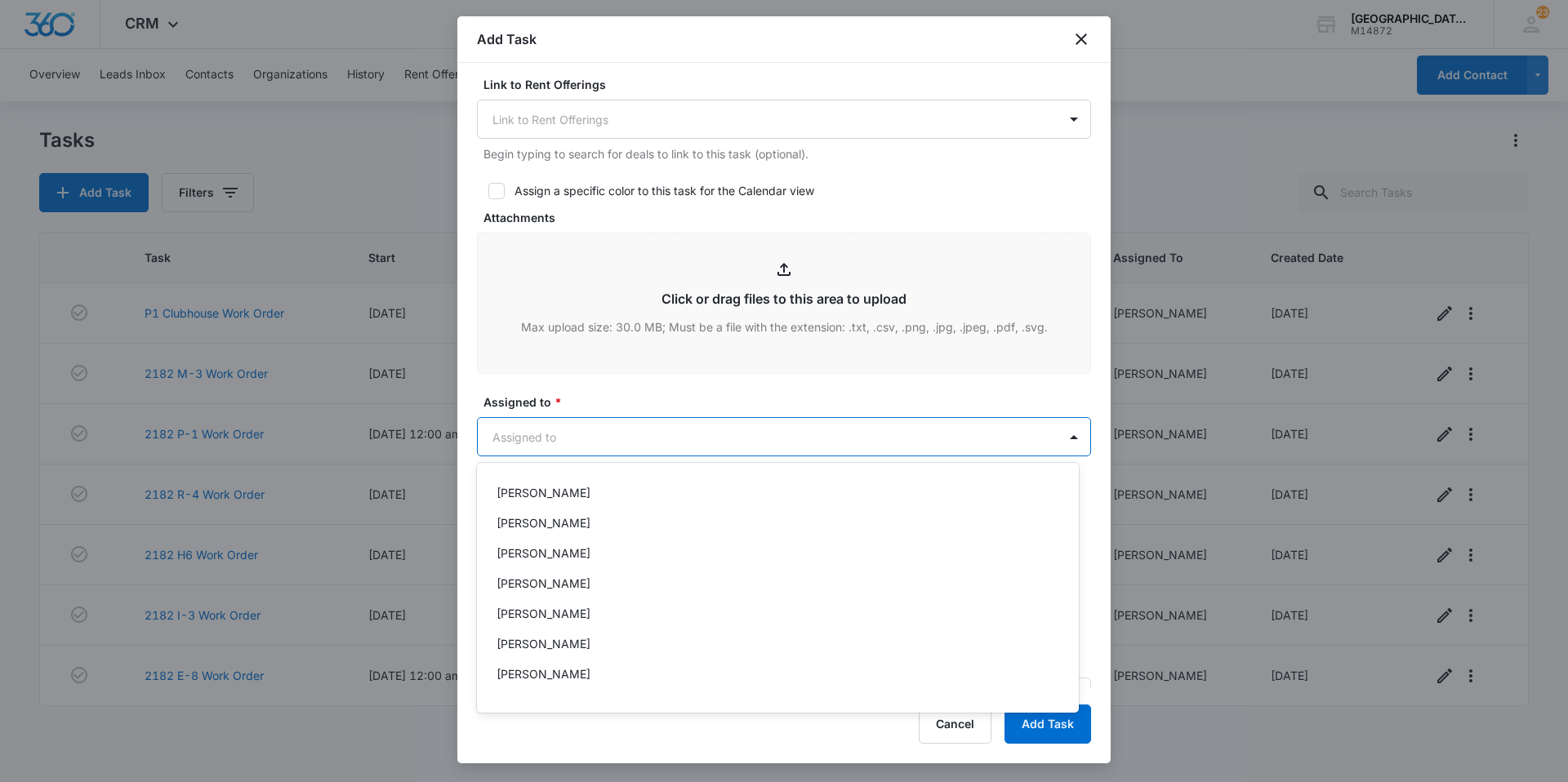
scroll to position [245, 0]
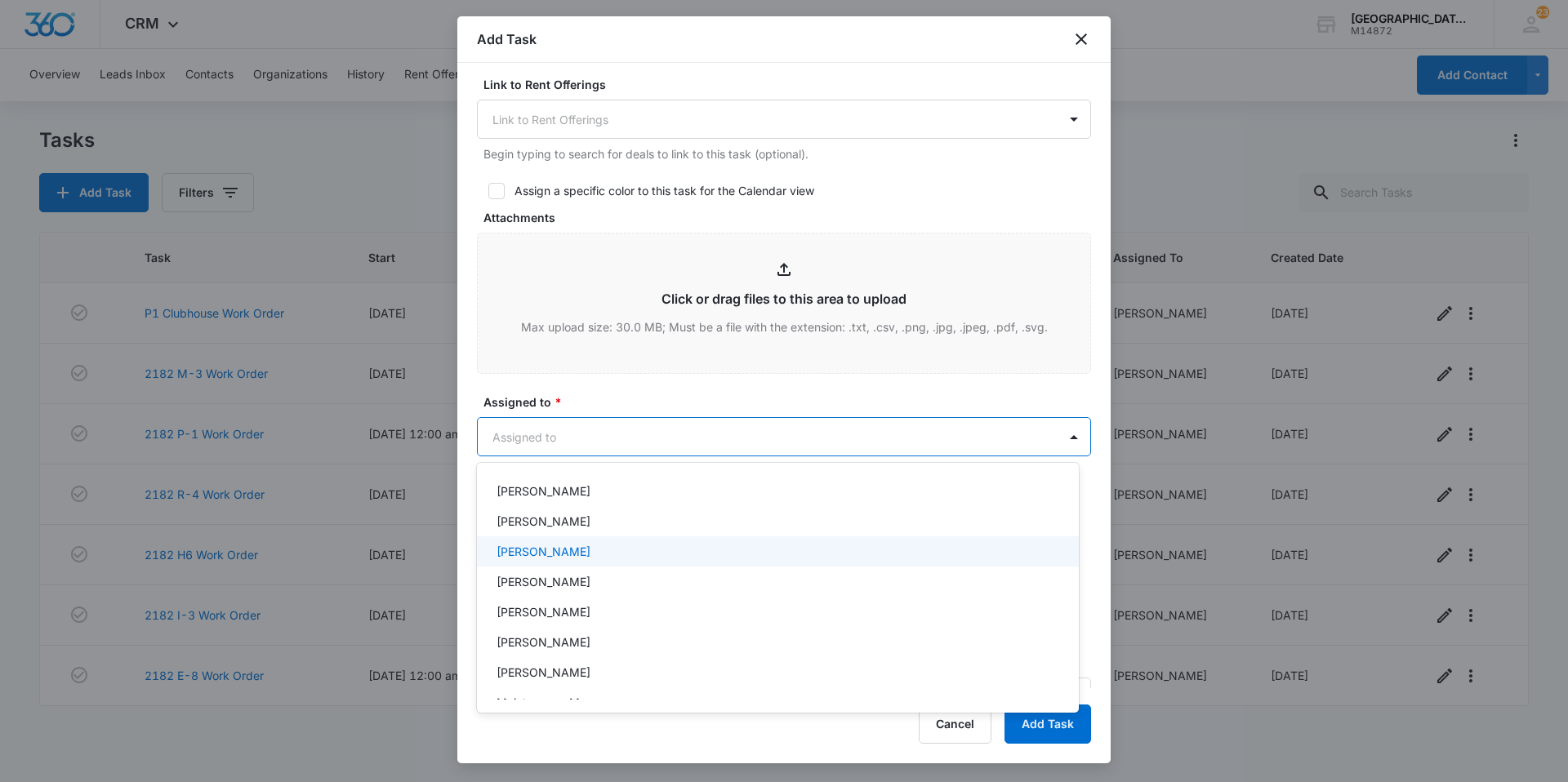
click at [619, 548] on div "[PERSON_NAME]" at bounding box center [776, 551] width 559 height 17
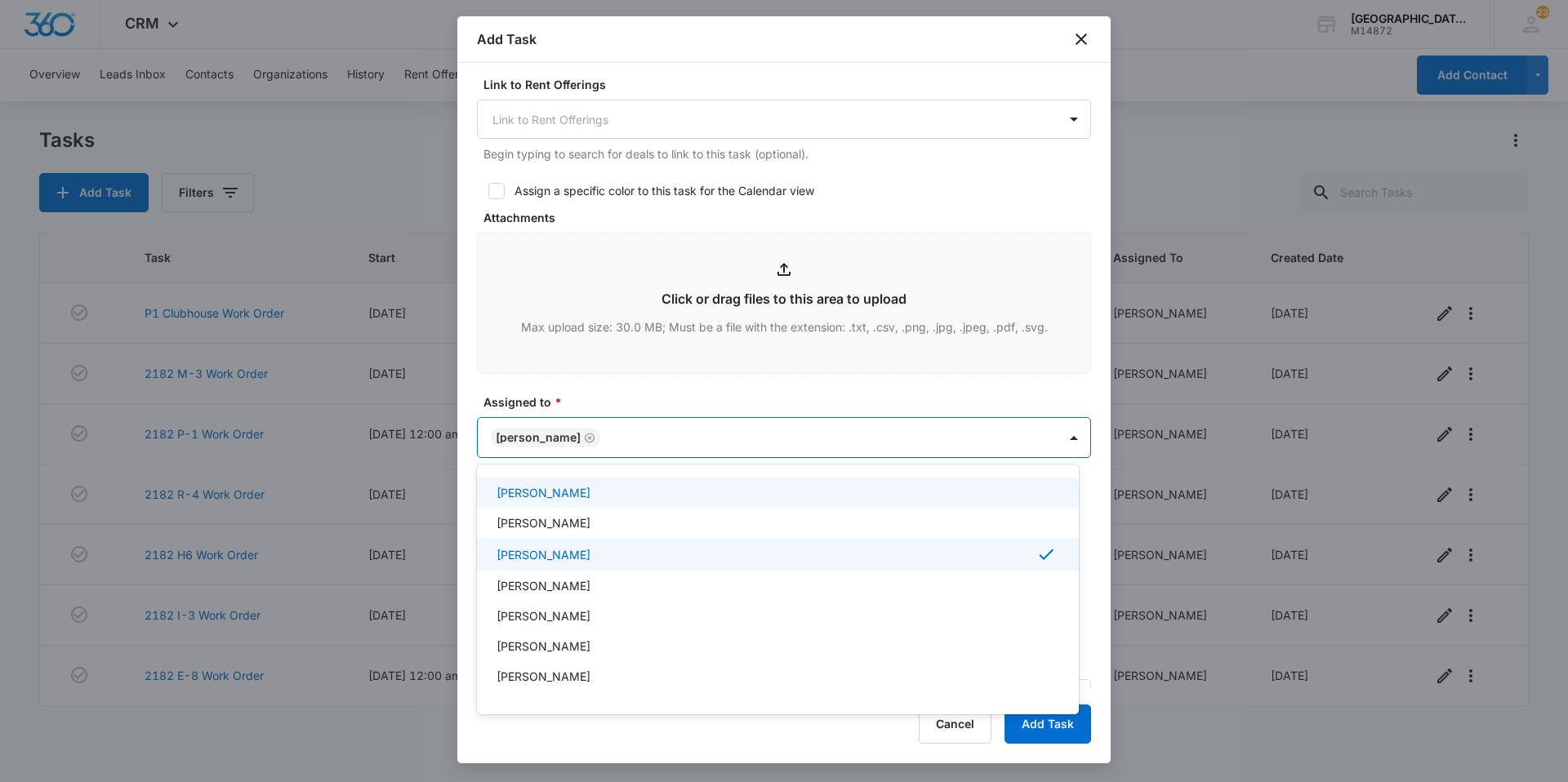
click at [649, 438] on div at bounding box center [784, 391] width 1568 height 782
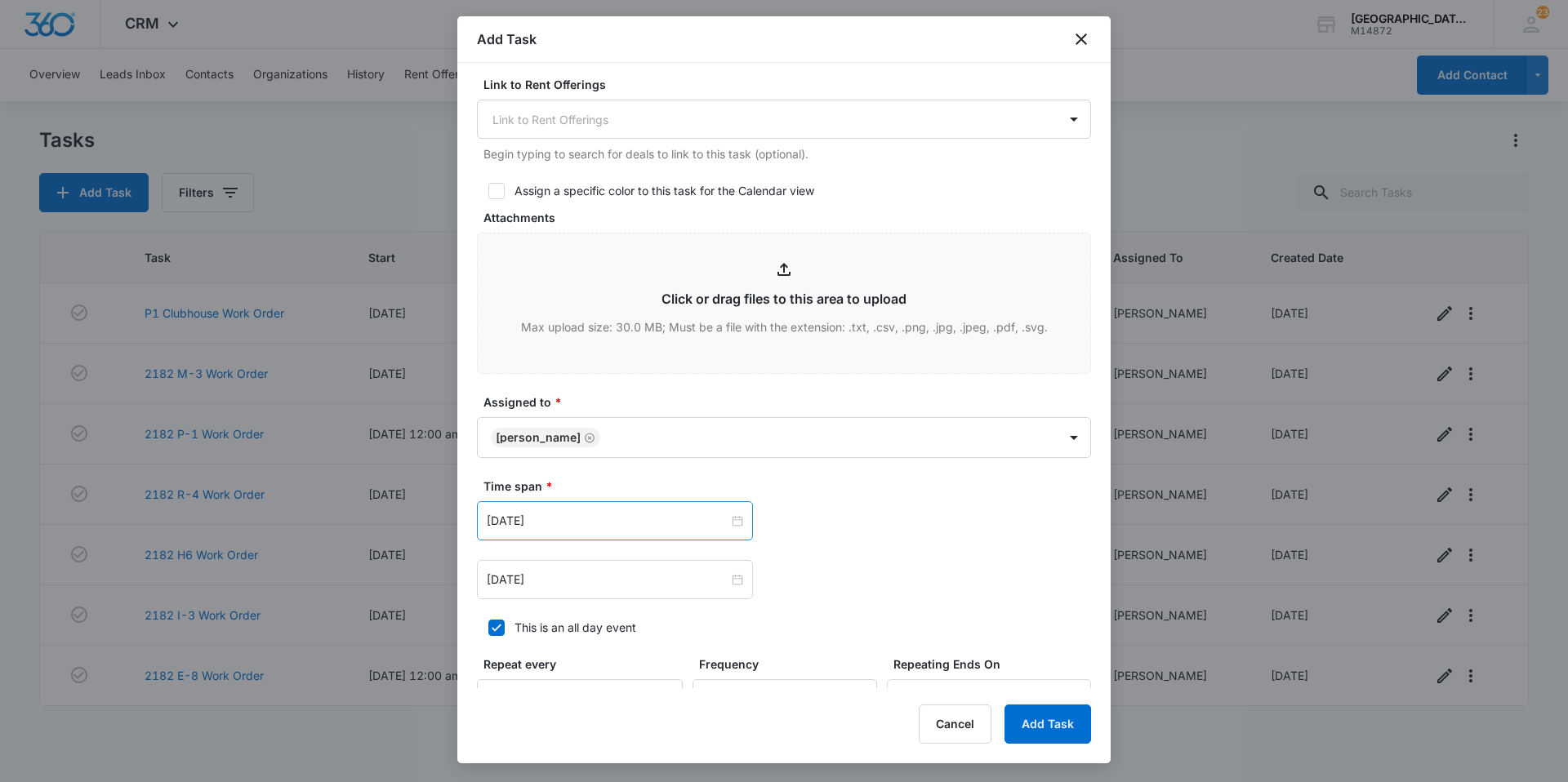
click at [639, 531] on div "[DATE]" at bounding box center [615, 521] width 276 height 39
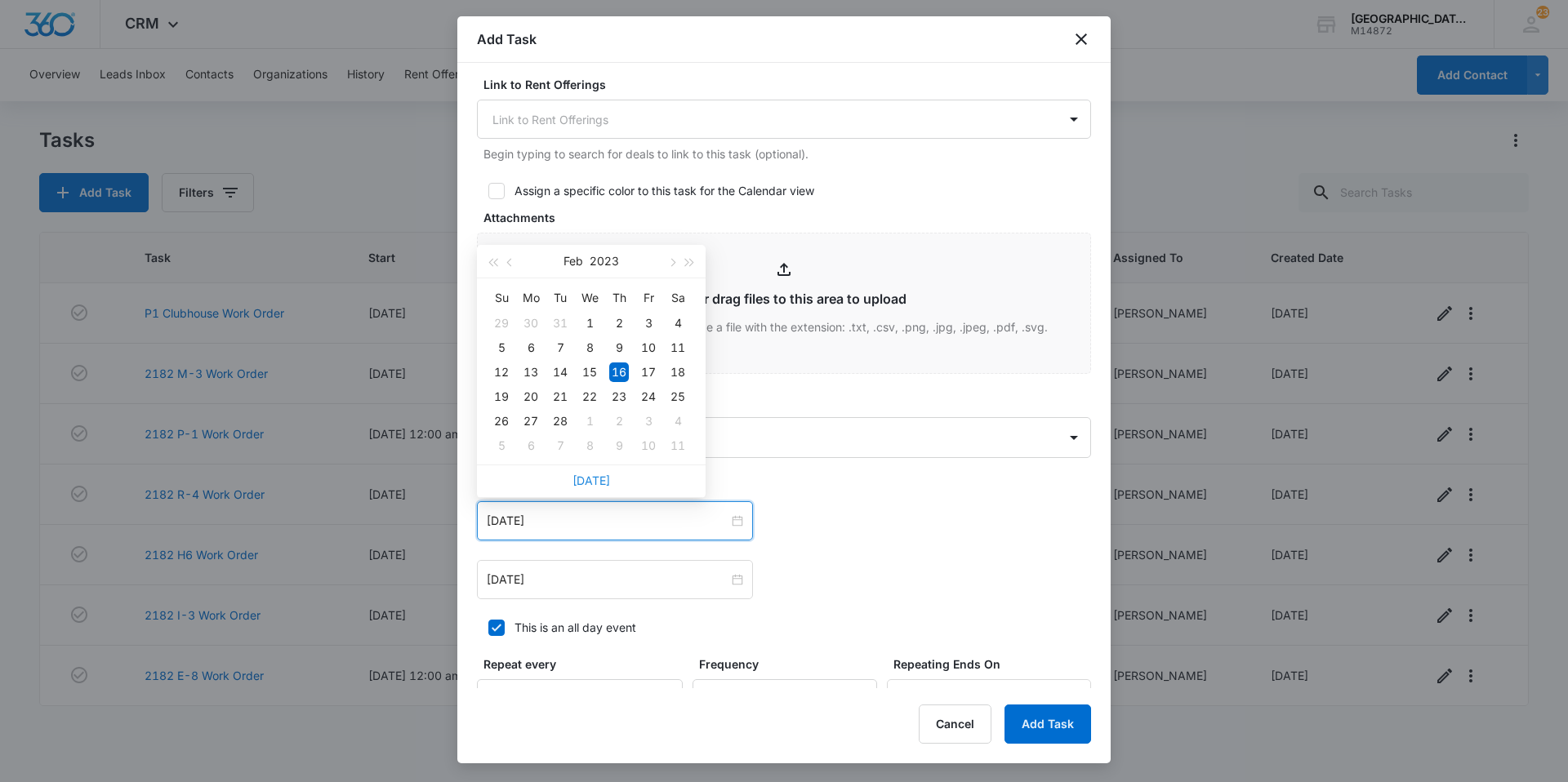
drag, startPoint x: 597, startPoint y: 497, endPoint x: 599, endPoint y: 486, distance: 11.2
click at [597, 495] on div "[DATE] Su Mo Tu We Th Fr Sa 29 30 31 1 2 3 4 5 6 7 8 9 10 11 12 13 14 15 16 17 …" at bounding box center [591, 372] width 228 height 253
click at [599, 485] on link "[DATE]" at bounding box center [591, 480] width 37 height 14
type input "[DATE]"
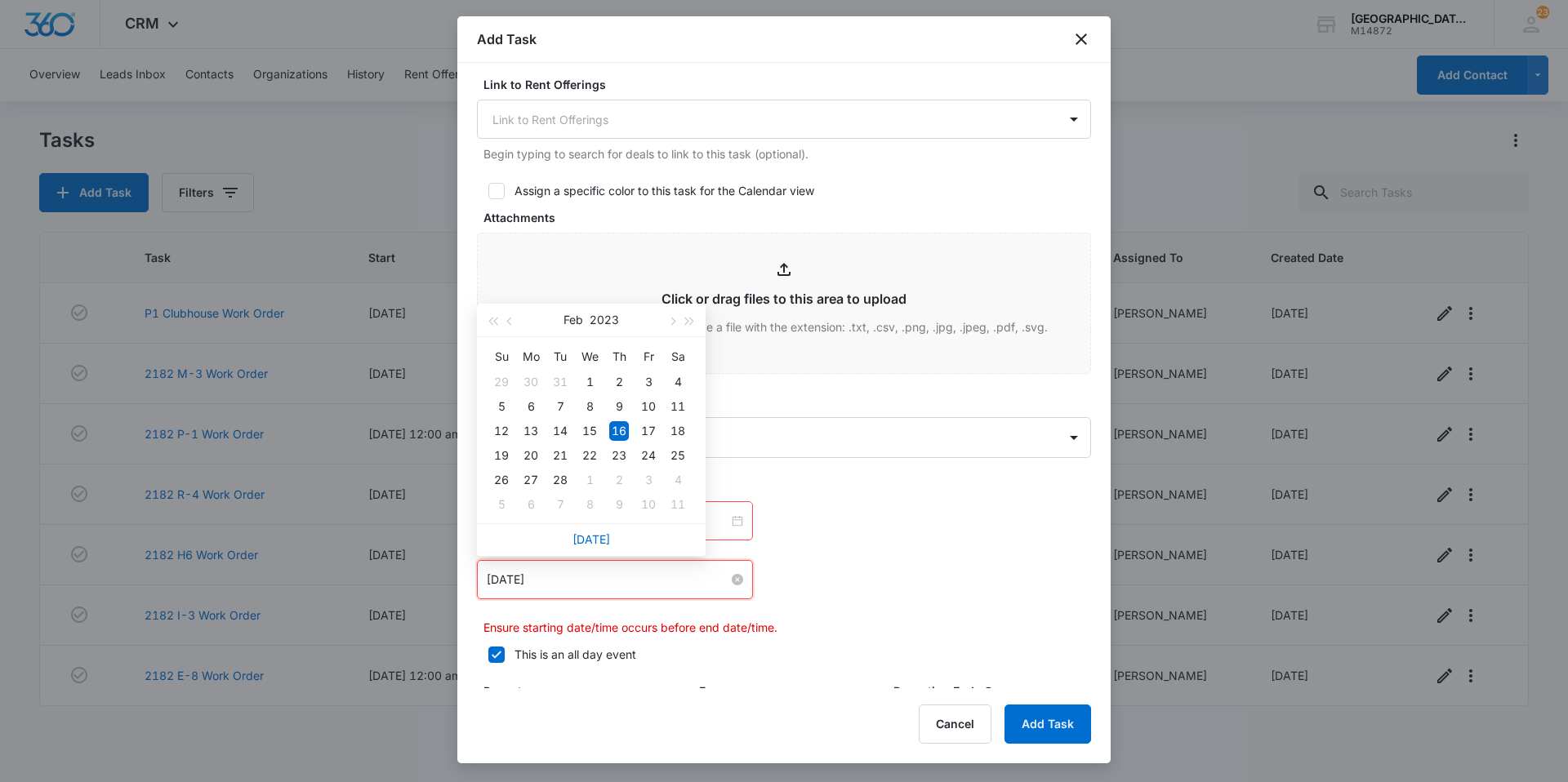
click at [598, 574] on input "[DATE]" at bounding box center [607, 579] width 242 height 18
click at [586, 541] on link "[DATE]" at bounding box center [591, 540] width 37 height 14
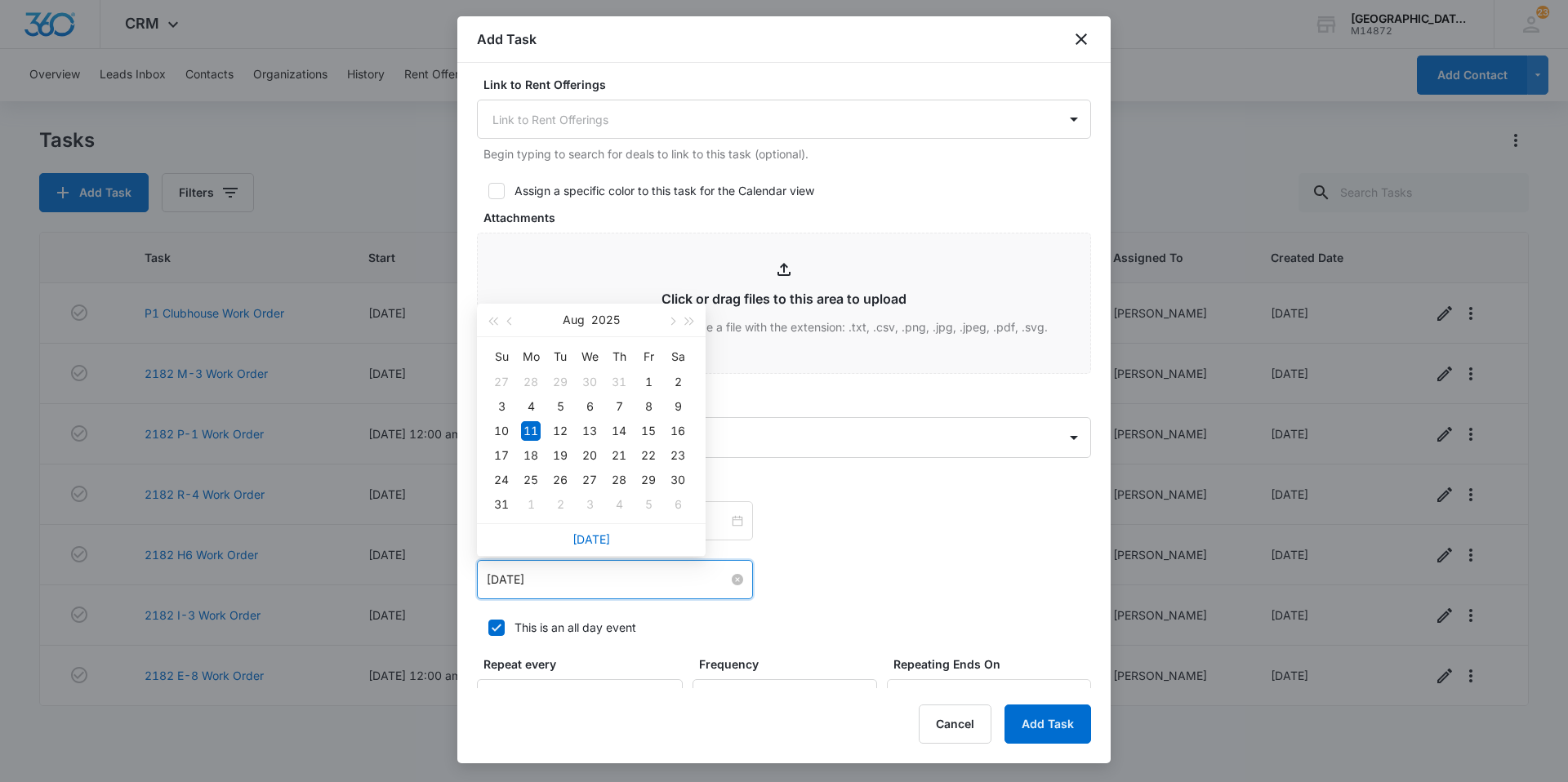
click at [598, 584] on input "[DATE]" at bounding box center [607, 579] width 242 height 18
type input "[DATE]"
click at [526, 446] on div "18" at bounding box center [531, 456] width 19 height 19
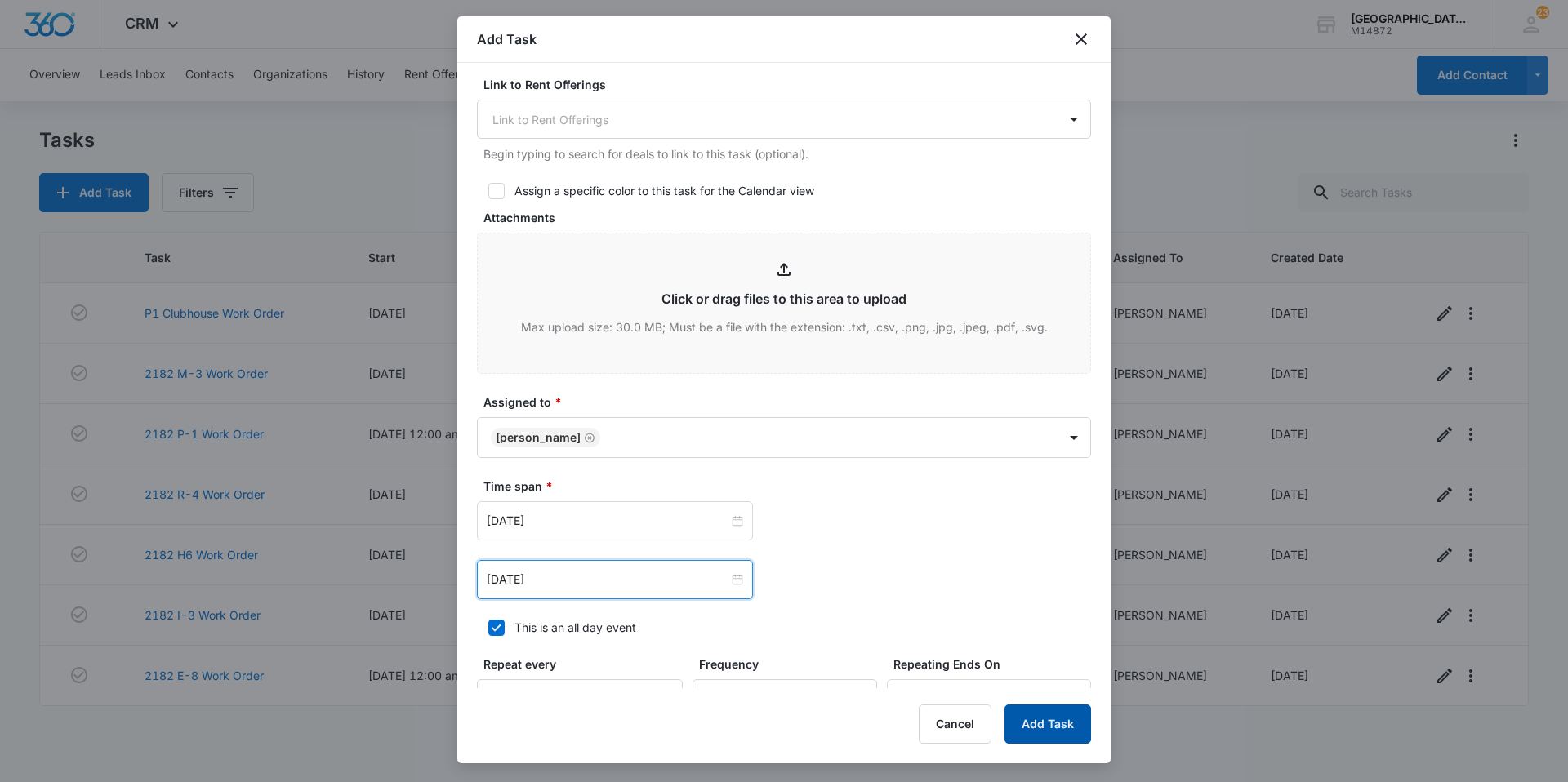
click at [1080, 733] on button "Add Task" at bounding box center [1048, 724] width 87 height 39
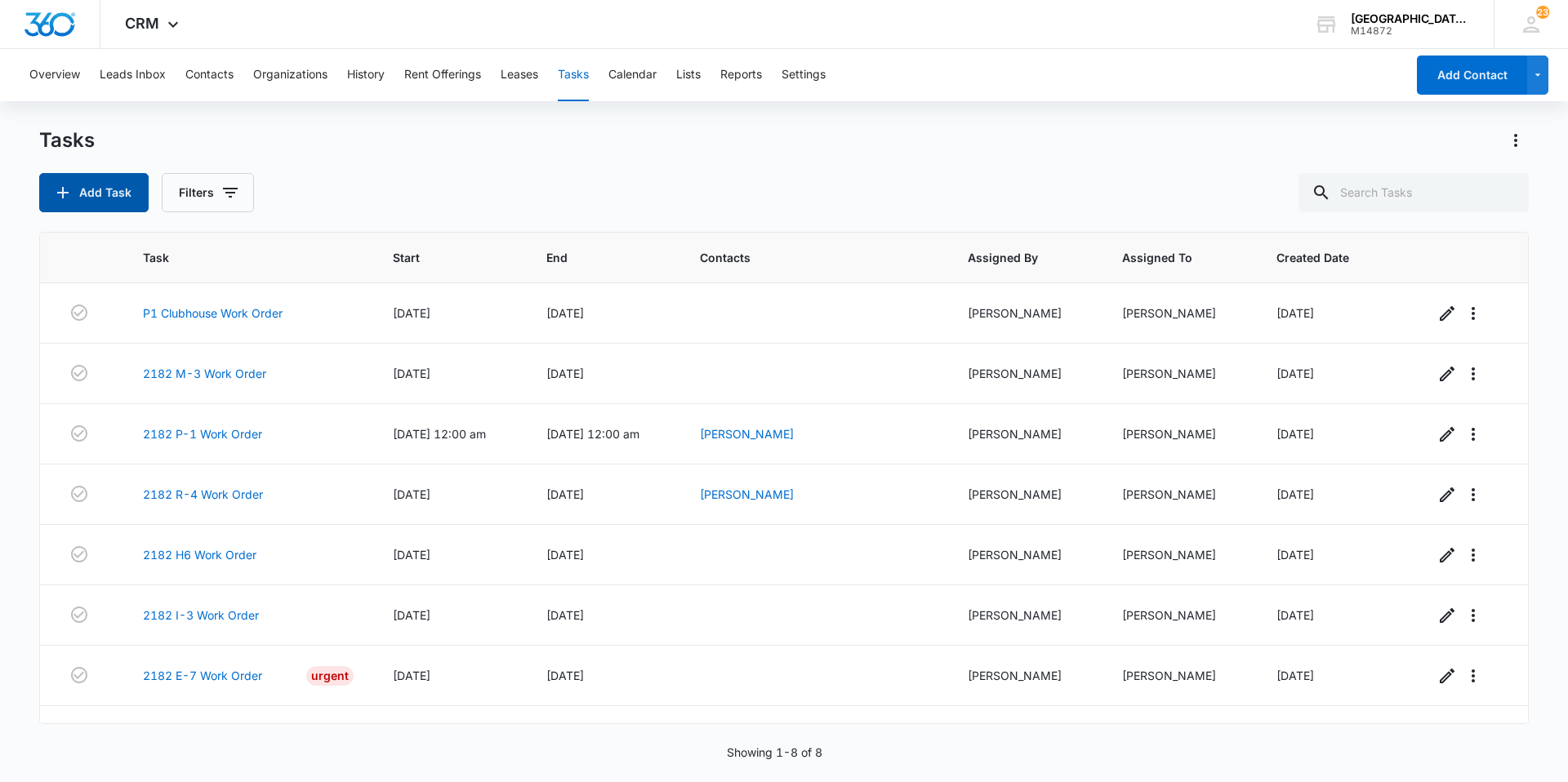
scroll to position [42, 0]
